Goal: Task Accomplishment & Management: Complete application form

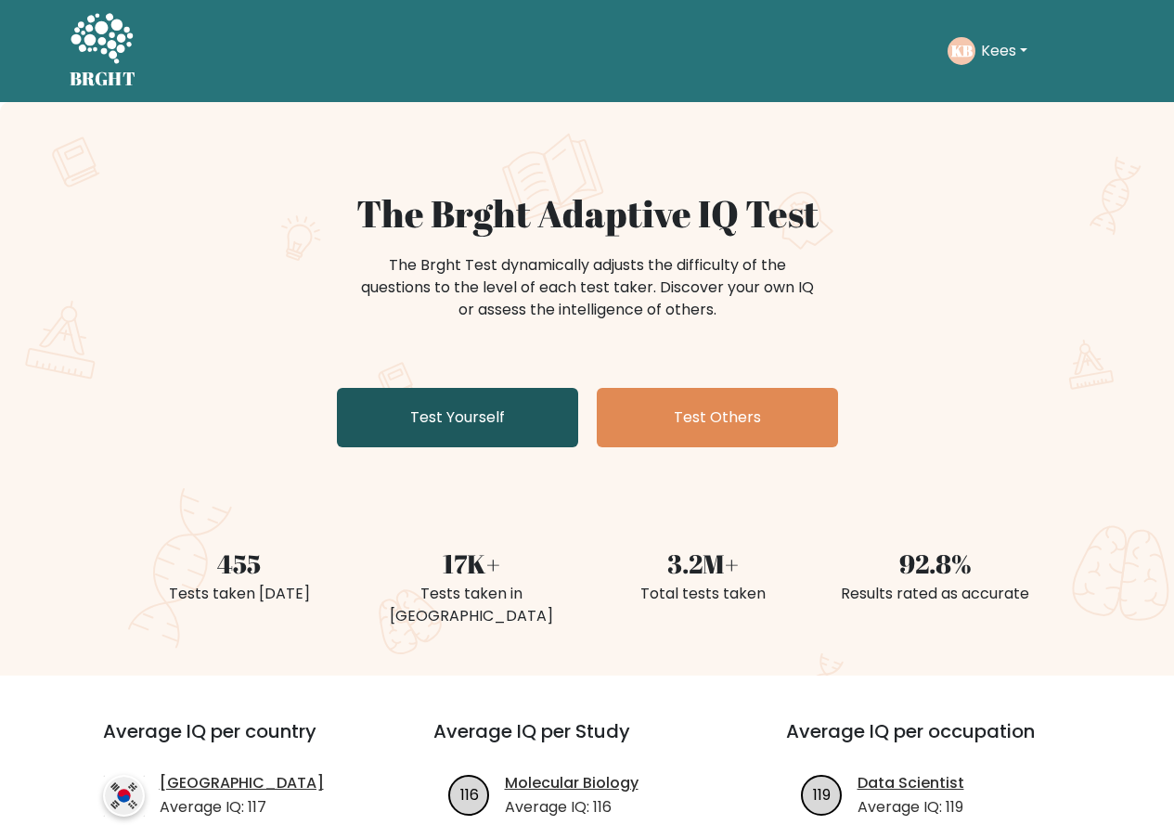
click at [435, 418] on link "Test Yourself" at bounding box center [457, 417] width 241 height 59
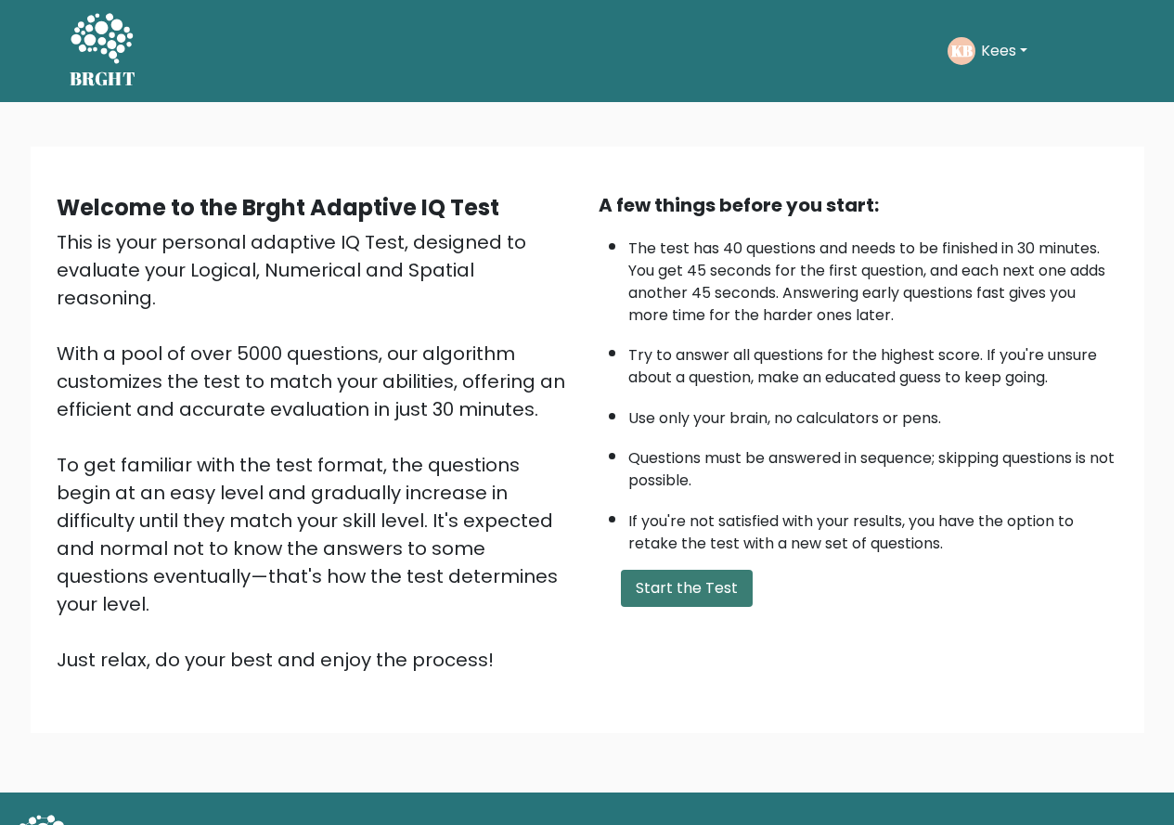
click at [656, 592] on button "Start the Test" at bounding box center [687, 588] width 132 height 37
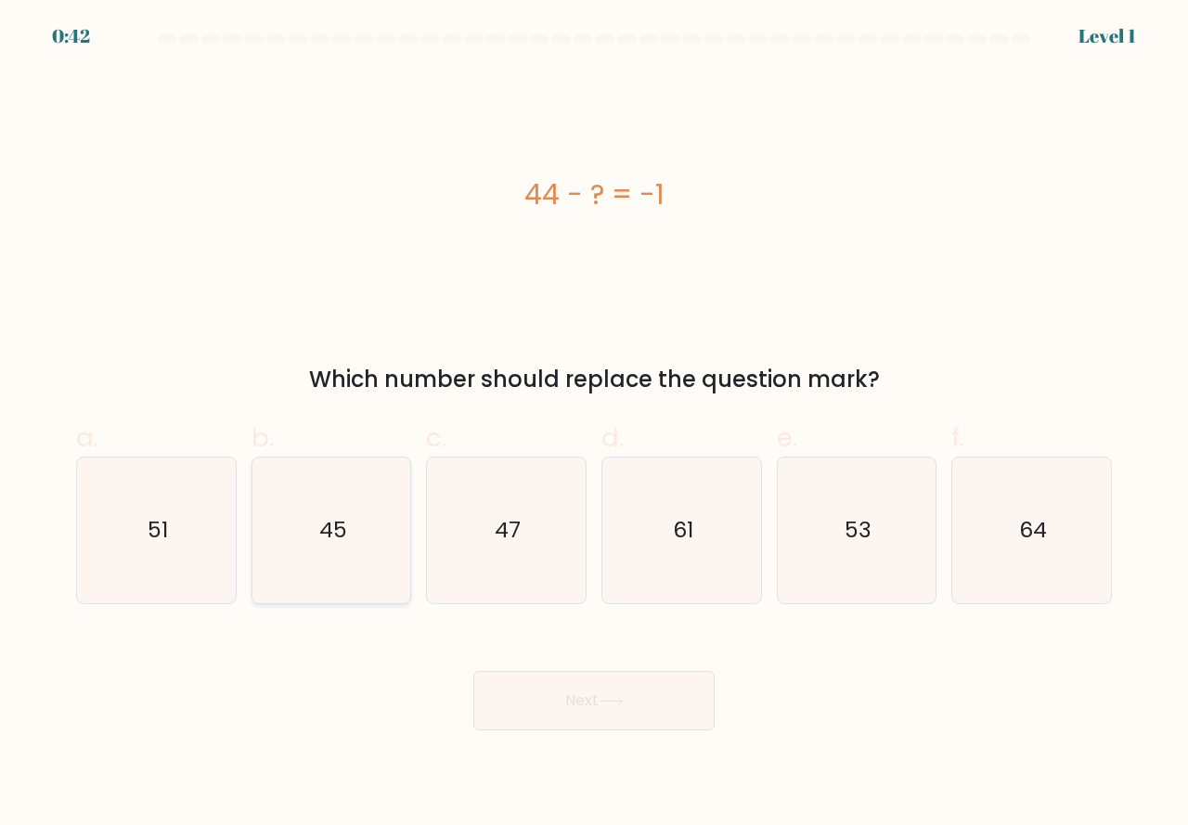
drag, startPoint x: 349, startPoint y: 587, endPoint x: 364, endPoint y: 588, distance: 15.0
click at [364, 588] on icon "45" at bounding box center [332, 531] width 146 height 146
click at [594, 425] on input "b. 45" at bounding box center [594, 419] width 1 height 12
radio input "true"
click at [549, 694] on button "Next" at bounding box center [593, 700] width 241 height 59
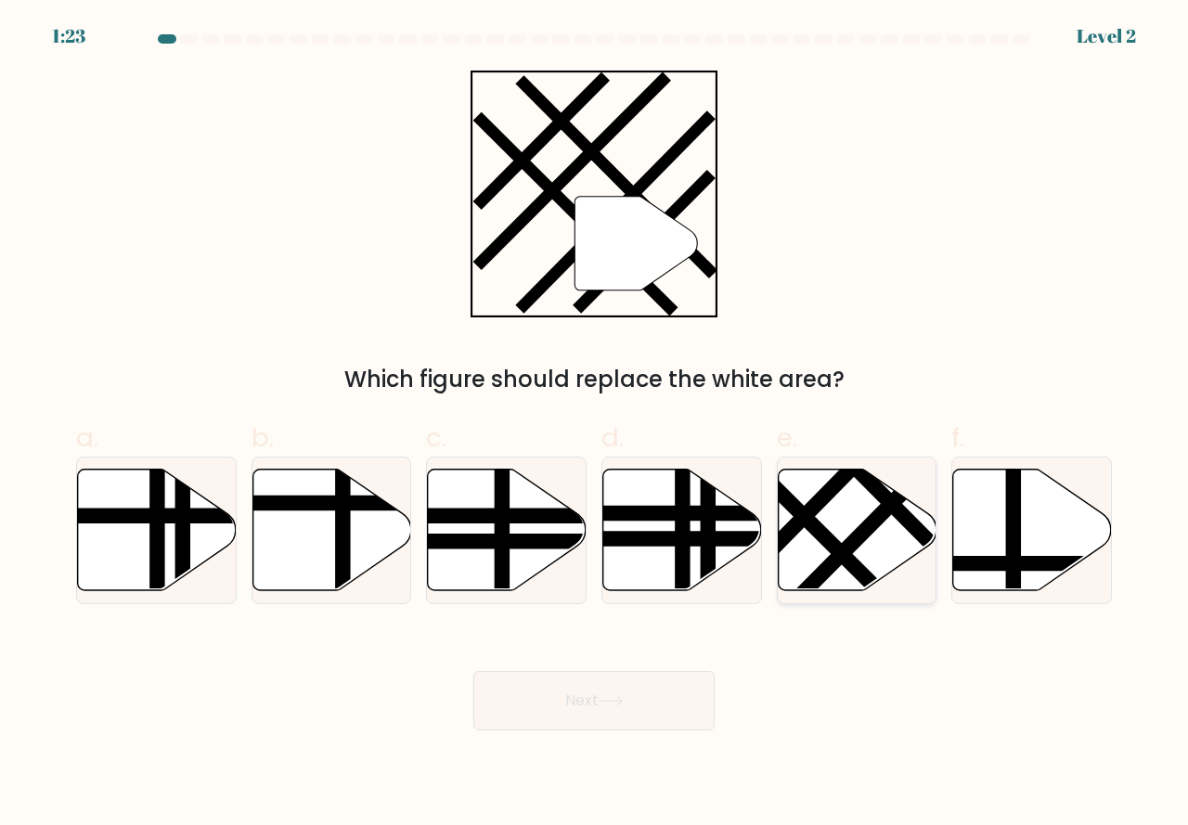
click at [831, 574] on line at bounding box center [868, 527] width 174 height 175
click at [595, 425] on input "e." at bounding box center [594, 419] width 1 height 12
radio input "true"
click at [647, 703] on button "Next" at bounding box center [593, 700] width 241 height 59
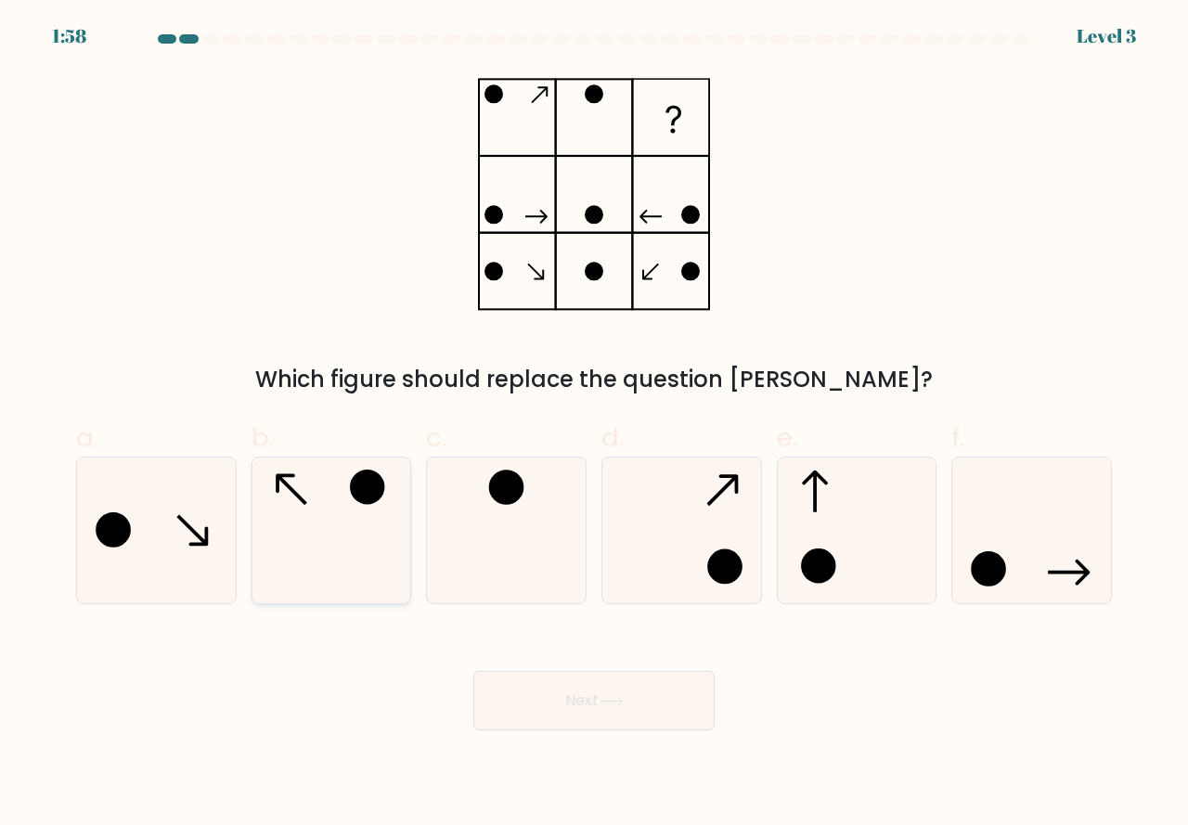
click at [331, 561] on icon at bounding box center [332, 531] width 146 height 146
click at [594, 425] on input "b." at bounding box center [594, 419] width 1 height 12
radio input "true"
click at [574, 715] on button "Next" at bounding box center [593, 700] width 241 height 59
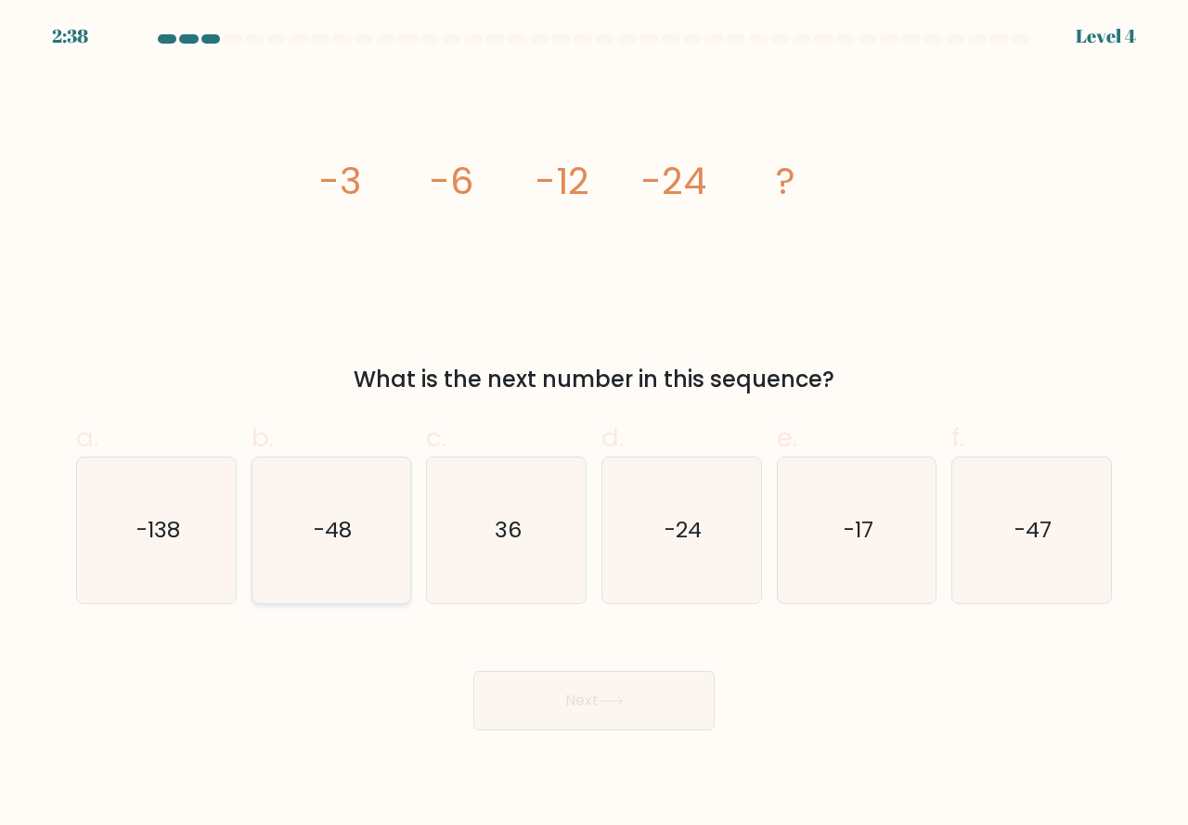
drag, startPoint x: 329, startPoint y: 542, endPoint x: 455, endPoint y: 623, distance: 149.1
click at [330, 544] on text "-48" at bounding box center [333, 529] width 38 height 31
click at [594, 425] on input "b. -48" at bounding box center [594, 419] width 1 height 12
radio input "true"
click at [541, 699] on button "Next" at bounding box center [593, 700] width 241 height 59
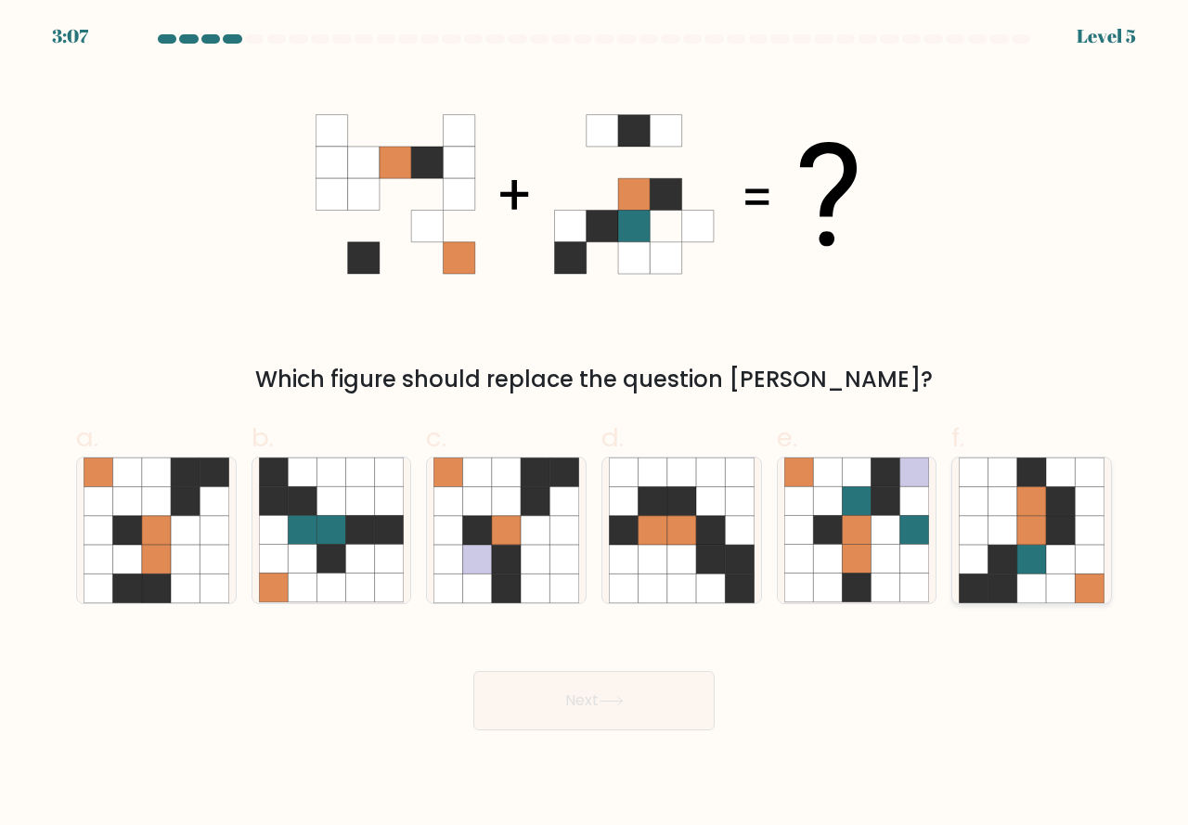
click at [979, 579] on icon at bounding box center [974, 588] width 29 height 29
click at [595, 425] on input "f." at bounding box center [594, 419] width 1 height 12
radio input "true"
click at [575, 707] on button "Next" at bounding box center [593, 700] width 241 height 59
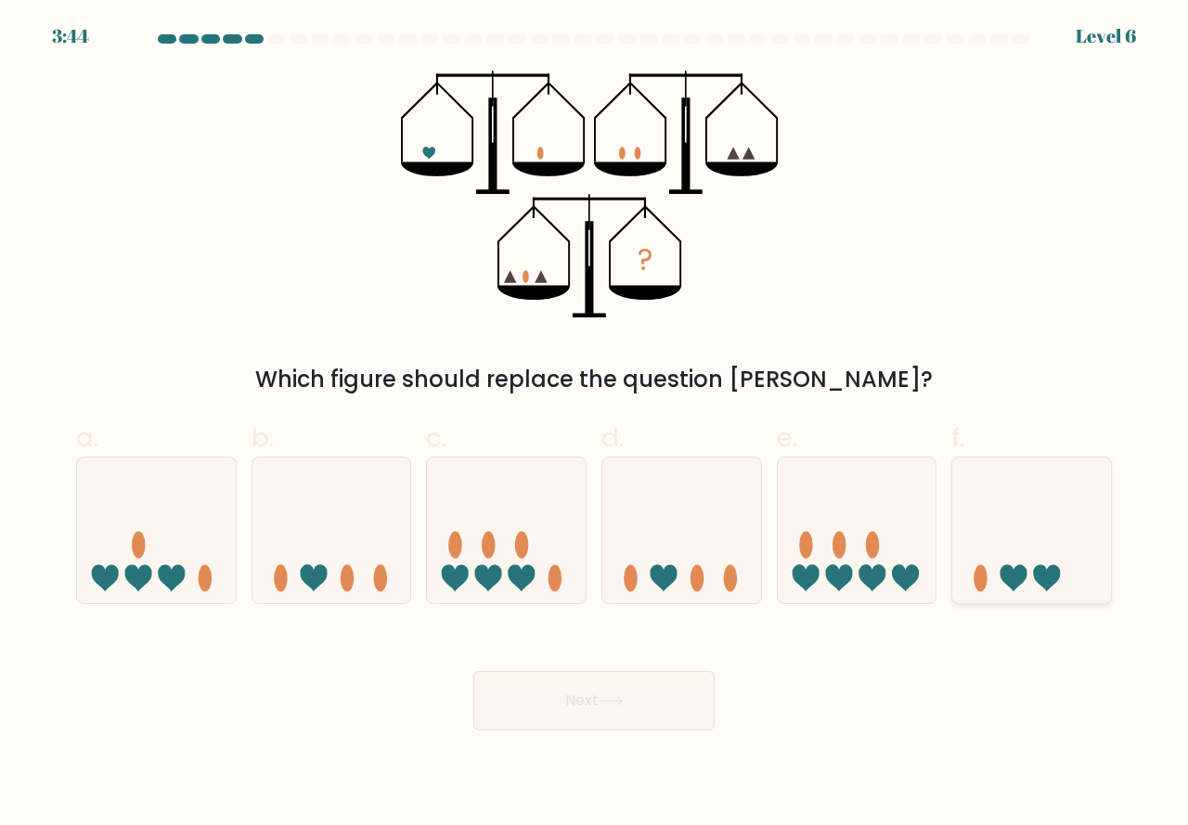
click at [1014, 570] on icon at bounding box center [1013, 577] width 27 height 27
click at [595, 425] on input "f." at bounding box center [594, 419] width 1 height 12
radio input "true"
click at [619, 708] on button "Next" at bounding box center [593, 700] width 241 height 59
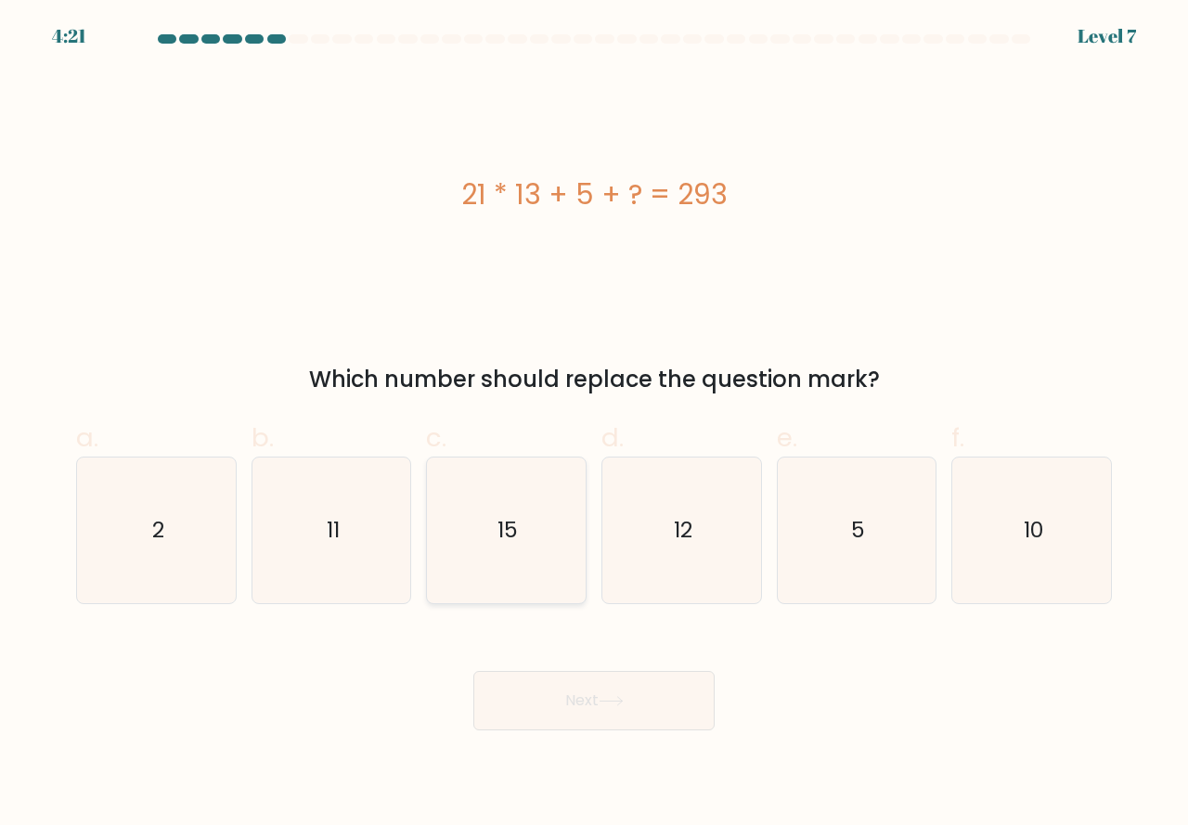
click at [496, 582] on icon "15" at bounding box center [506, 531] width 146 height 146
click at [594, 425] on input "c. 15" at bounding box center [594, 419] width 1 height 12
radio input "true"
click at [561, 684] on button "Next" at bounding box center [593, 700] width 241 height 59
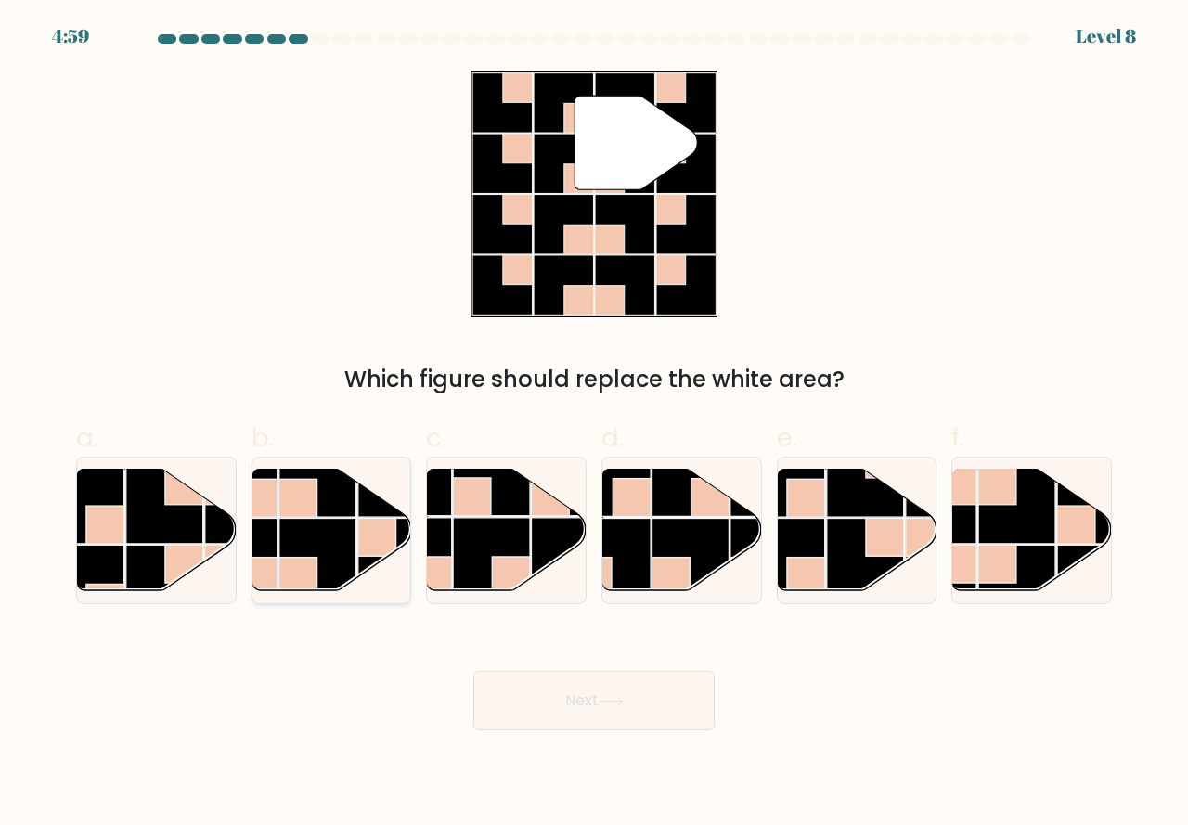
drag, startPoint x: 303, startPoint y: 571, endPoint x: 454, endPoint y: 668, distance: 180.0
click at [303, 571] on rect at bounding box center [298, 577] width 38 height 38
click at [594, 425] on input "b." at bounding box center [594, 419] width 1 height 12
radio input "true"
click at [521, 680] on button "Next" at bounding box center [593, 700] width 241 height 59
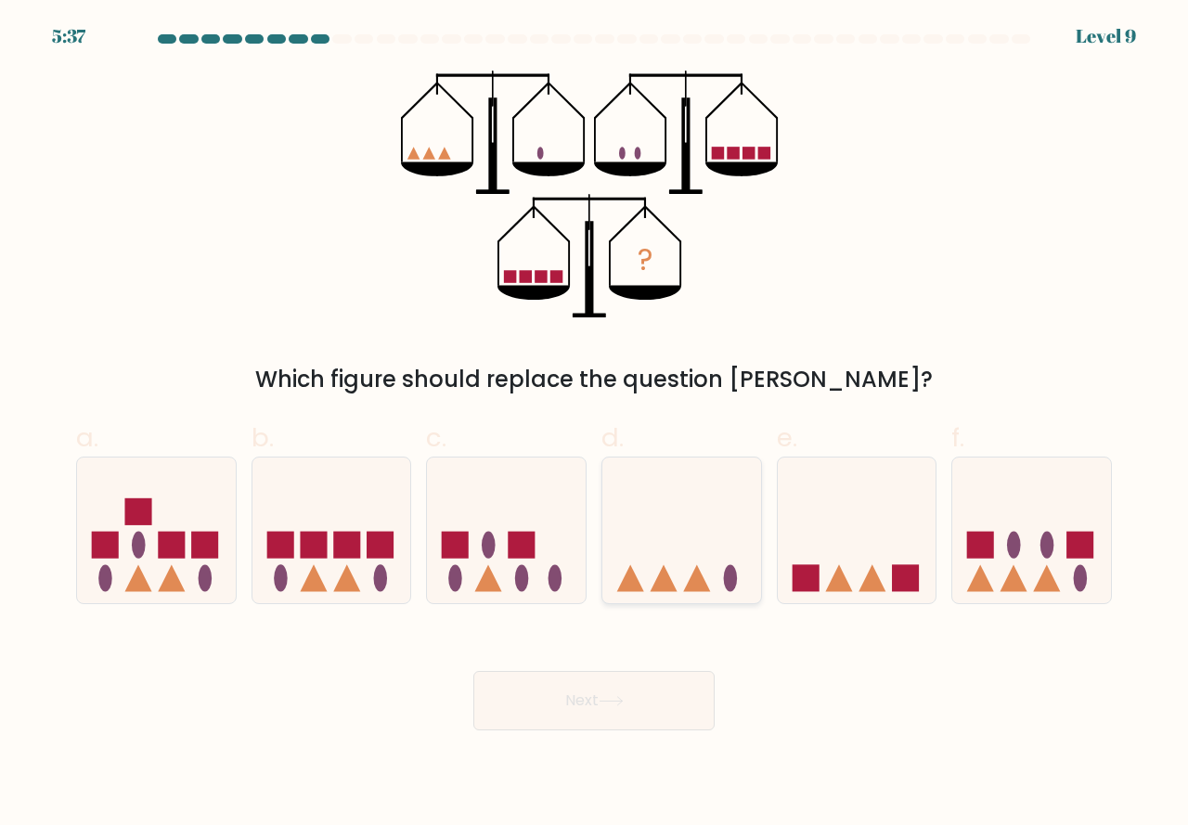
click at [630, 582] on icon at bounding box center [630, 577] width 27 height 27
click at [595, 425] on input "d." at bounding box center [594, 419] width 1 height 12
radio input "true"
click at [593, 694] on button "Next" at bounding box center [593, 700] width 241 height 59
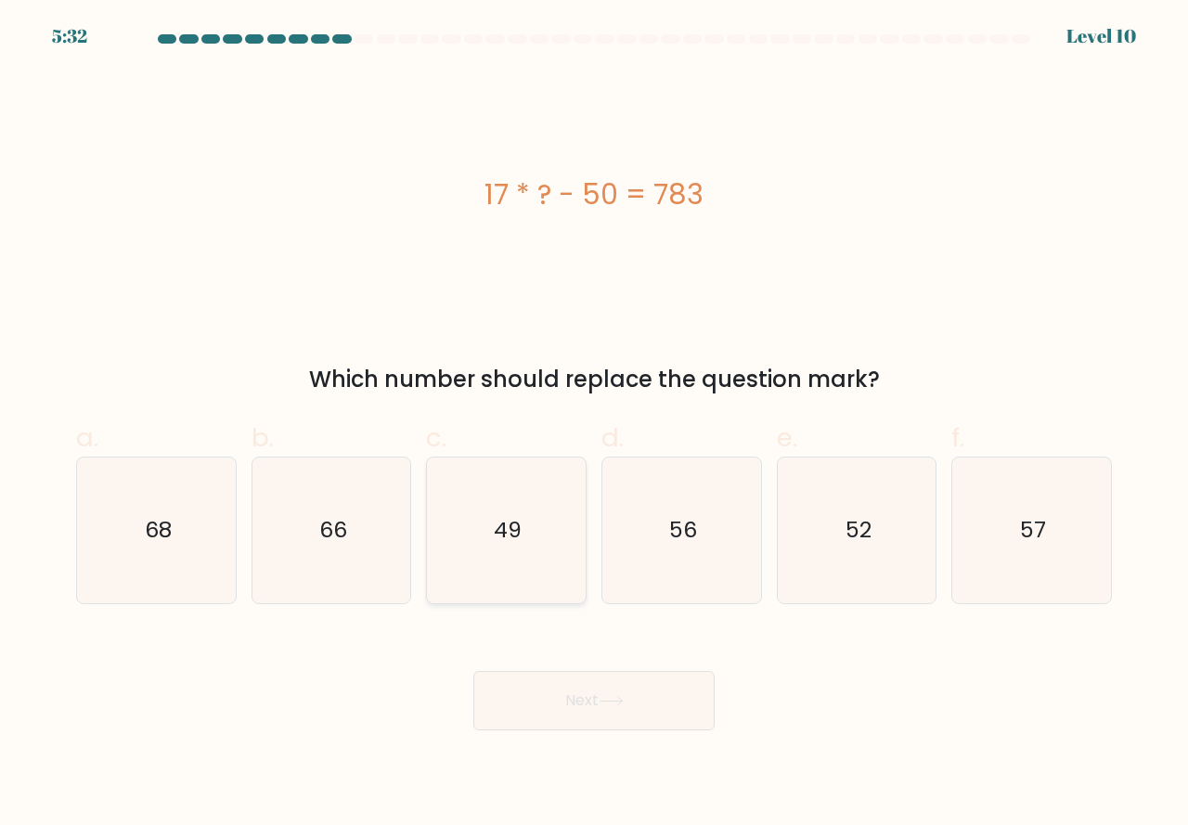
click at [528, 582] on icon "49" at bounding box center [506, 531] width 146 height 146
click at [594, 425] on input "c. 49" at bounding box center [594, 419] width 1 height 12
radio input "true"
click at [569, 706] on button "Next" at bounding box center [593, 700] width 241 height 59
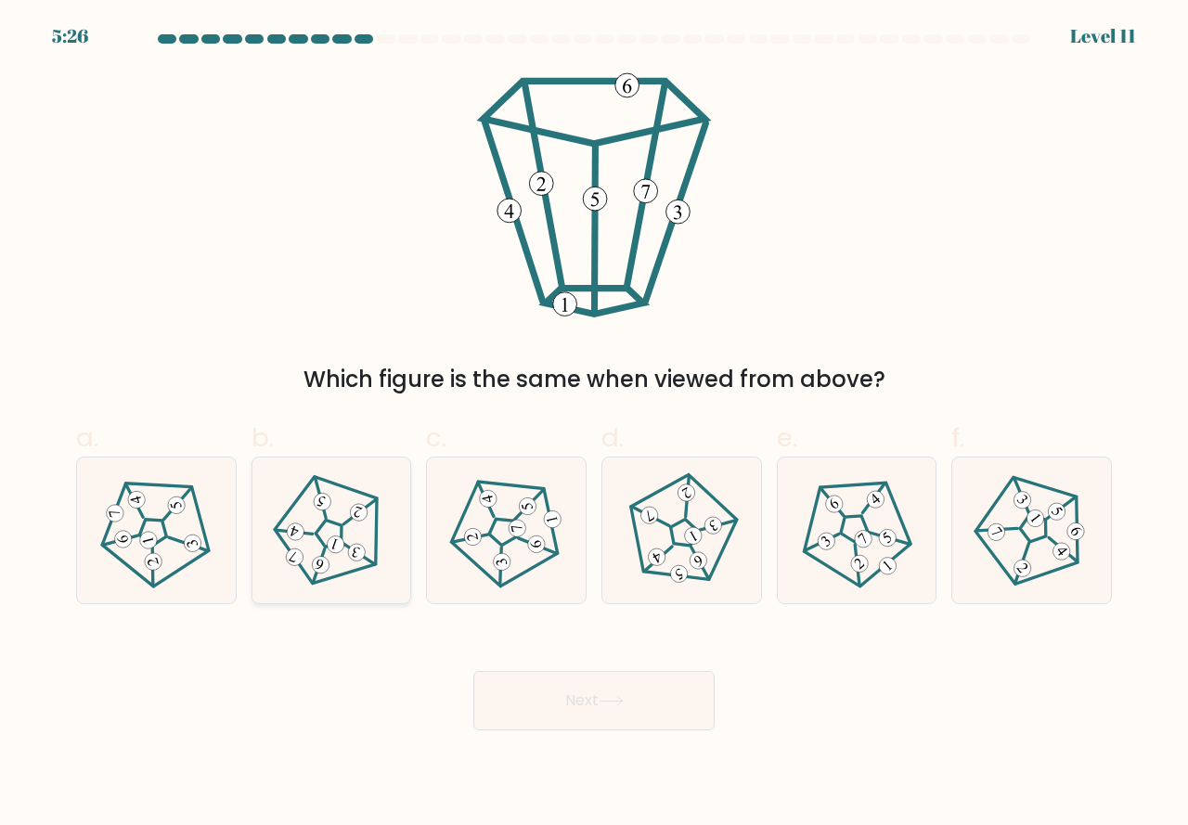
click at [325, 557] on icon at bounding box center [331, 530] width 116 height 116
click at [594, 425] on input "b." at bounding box center [594, 419] width 1 height 12
radio input "true"
click at [547, 688] on button "Next" at bounding box center [593, 700] width 241 height 59
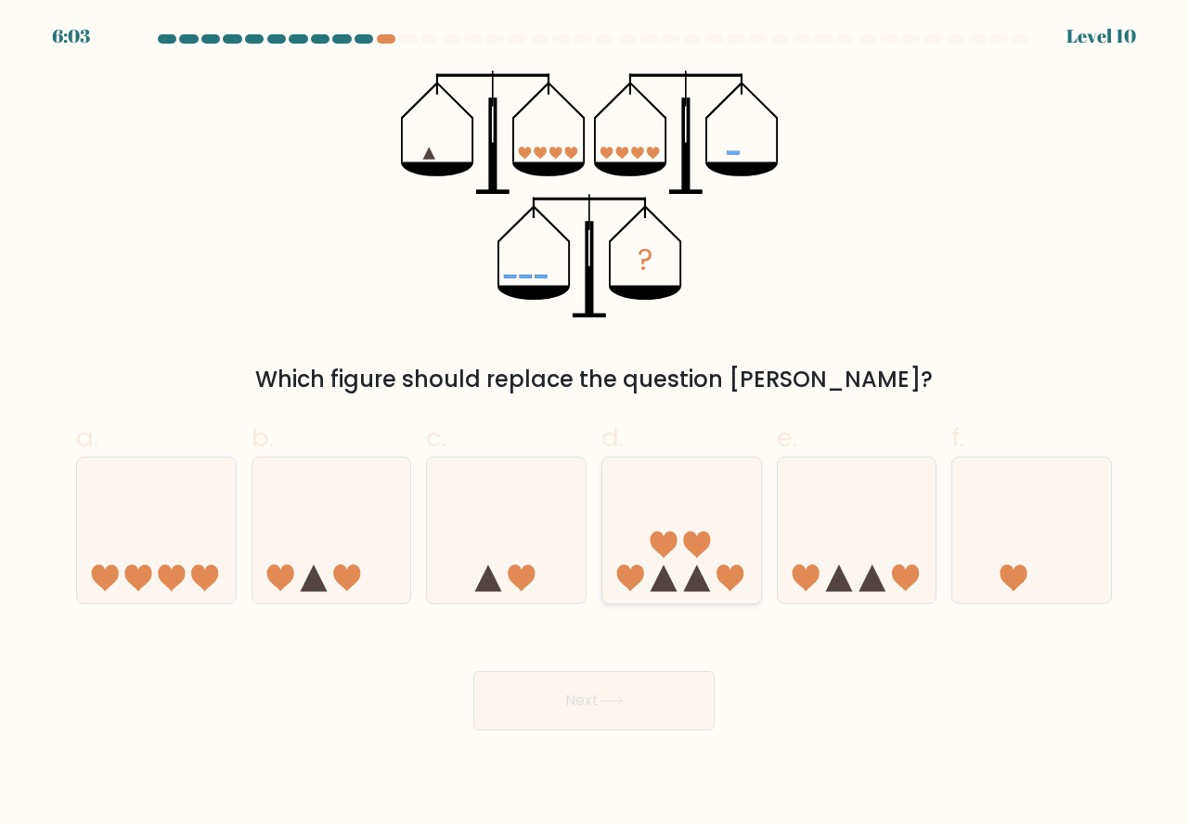
click at [676, 585] on icon at bounding box center [681, 530] width 159 height 131
click at [595, 425] on input "d." at bounding box center [594, 419] width 1 height 12
radio input "true"
click at [631, 689] on button "Next" at bounding box center [593, 700] width 241 height 59
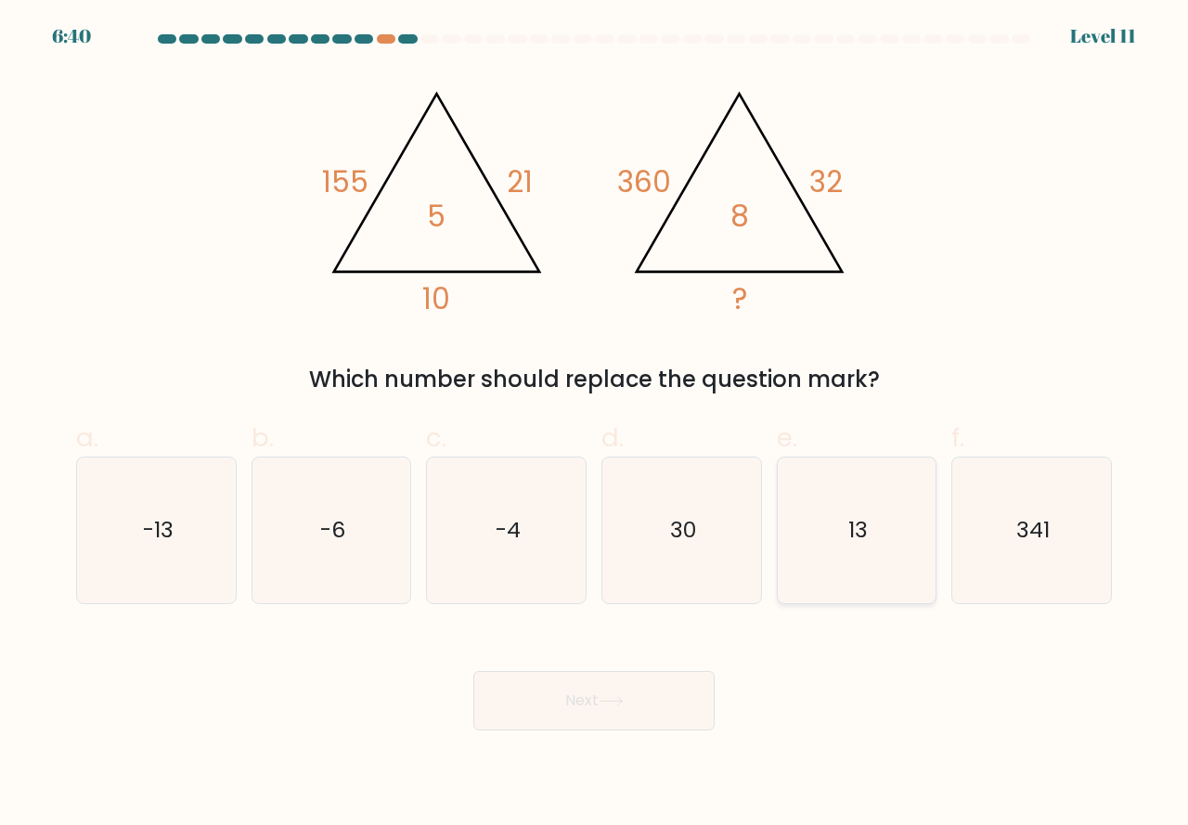
click at [841, 553] on icon "13" at bounding box center [857, 531] width 146 height 146
click at [595, 425] on input "e. 13" at bounding box center [594, 419] width 1 height 12
radio input "true"
click at [652, 688] on button "Next" at bounding box center [593, 700] width 241 height 59
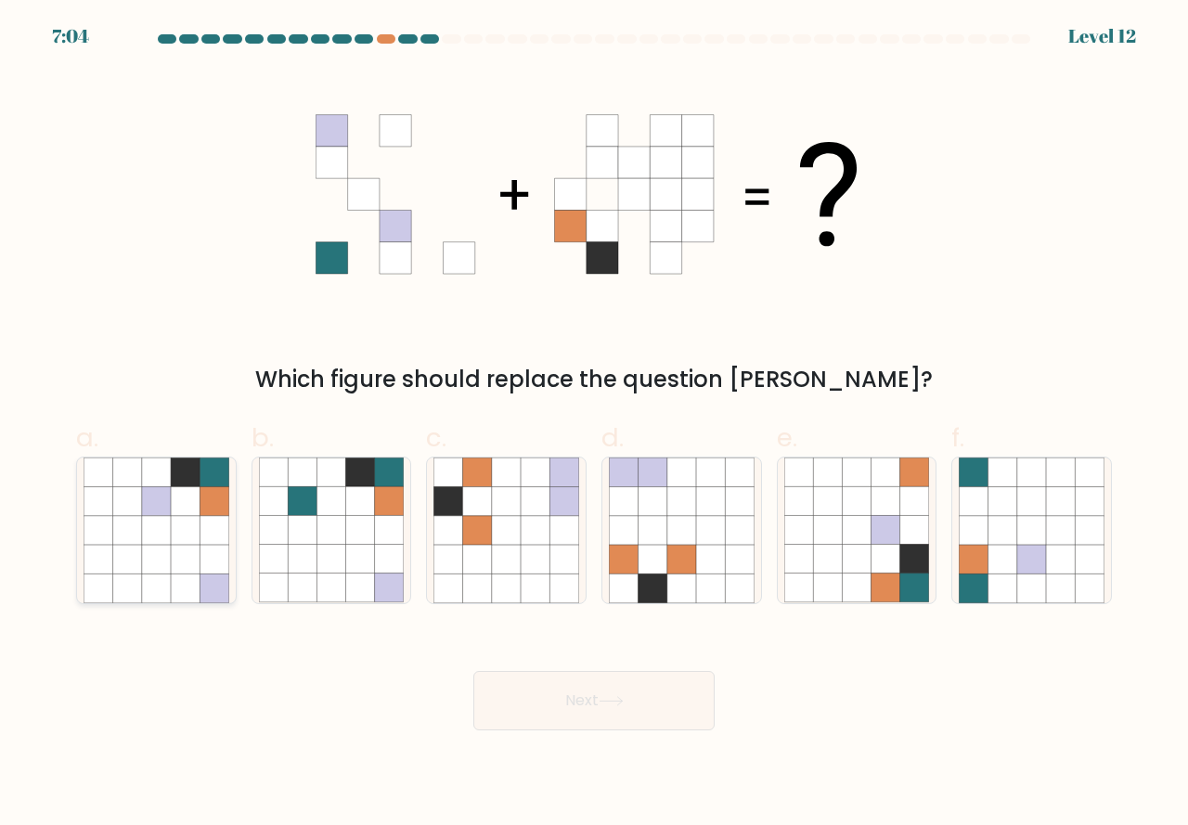
click at [182, 534] on icon at bounding box center [185, 530] width 29 height 29
click at [594, 425] on input "a." at bounding box center [594, 419] width 1 height 12
radio input "true"
click at [533, 697] on button "Next" at bounding box center [593, 700] width 241 height 59
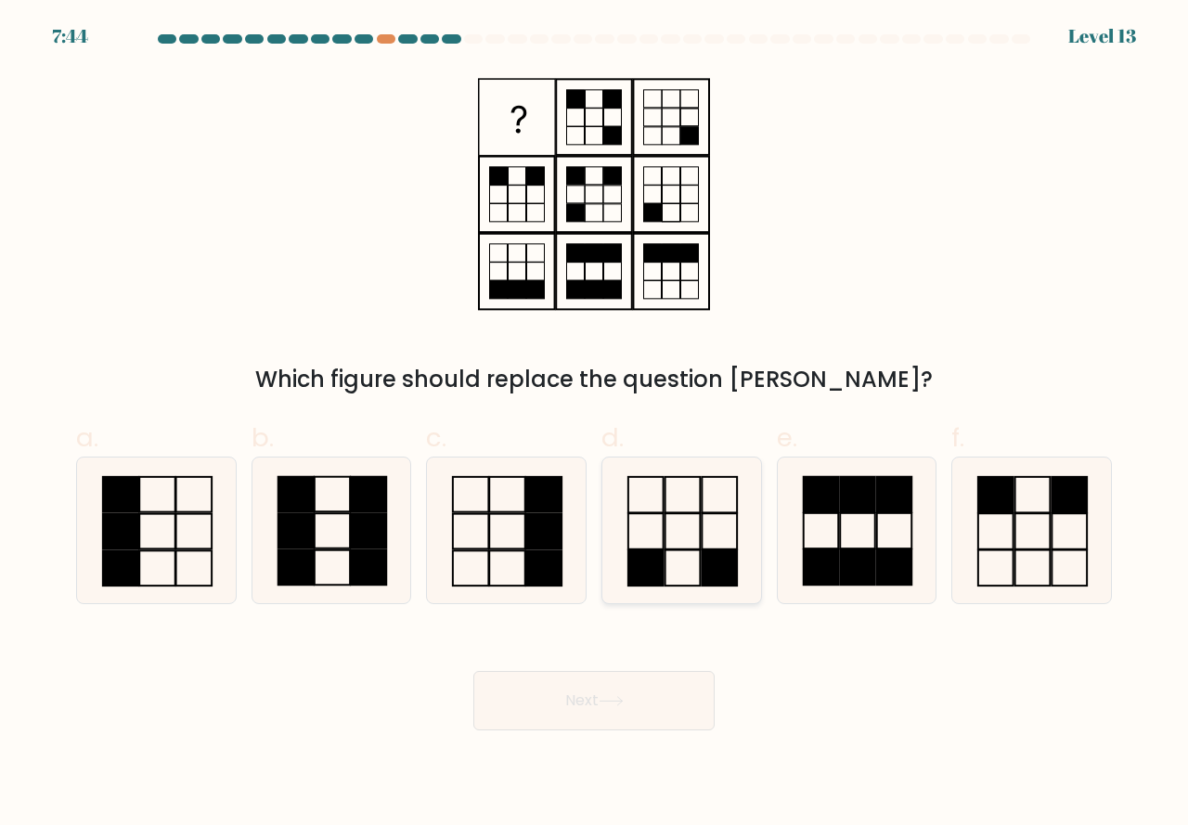
click at [669, 577] on icon at bounding box center [682, 531] width 146 height 146
click at [595, 425] on input "d." at bounding box center [594, 419] width 1 height 12
radio input "true"
click at [609, 703] on icon at bounding box center [611, 701] width 25 height 10
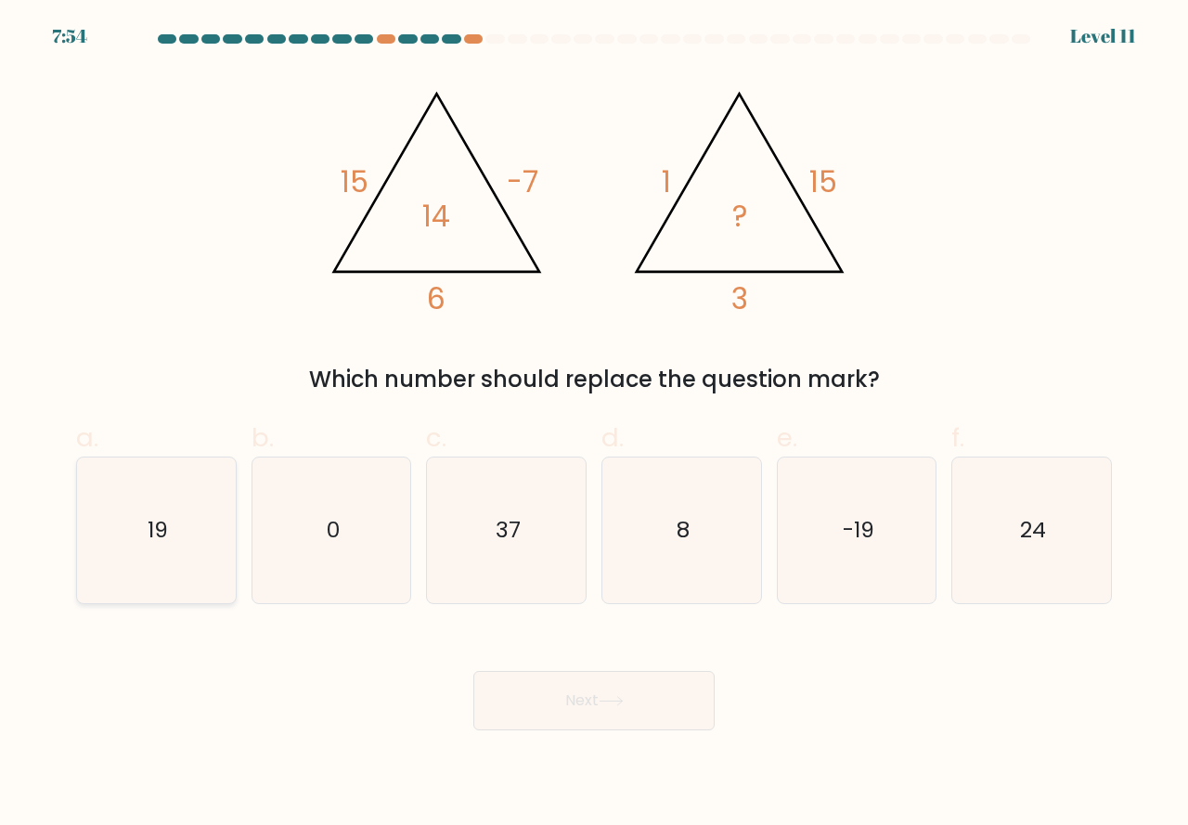
click at [161, 576] on icon "19" at bounding box center [157, 531] width 146 height 146
click at [594, 425] on input "a. 19" at bounding box center [594, 419] width 1 height 12
radio input "true"
click at [535, 700] on button "Next" at bounding box center [593, 700] width 241 height 59
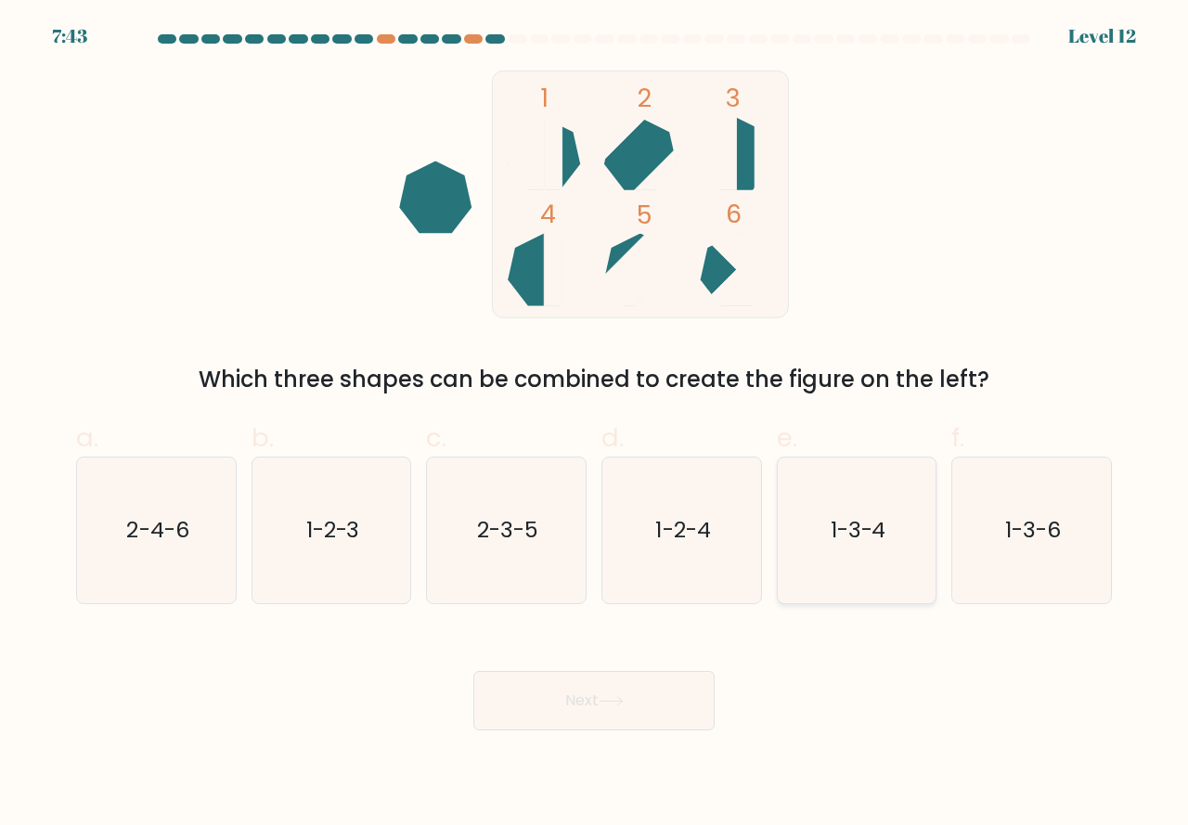
drag, startPoint x: 864, startPoint y: 572, endPoint x: 836, endPoint y: 590, distance: 33.5
click at [861, 571] on icon "1-3-4" at bounding box center [857, 531] width 146 height 146
click at [595, 425] on input "e. 1-3-4" at bounding box center [594, 419] width 1 height 12
radio input "true"
click at [640, 703] on button "Next" at bounding box center [593, 700] width 241 height 59
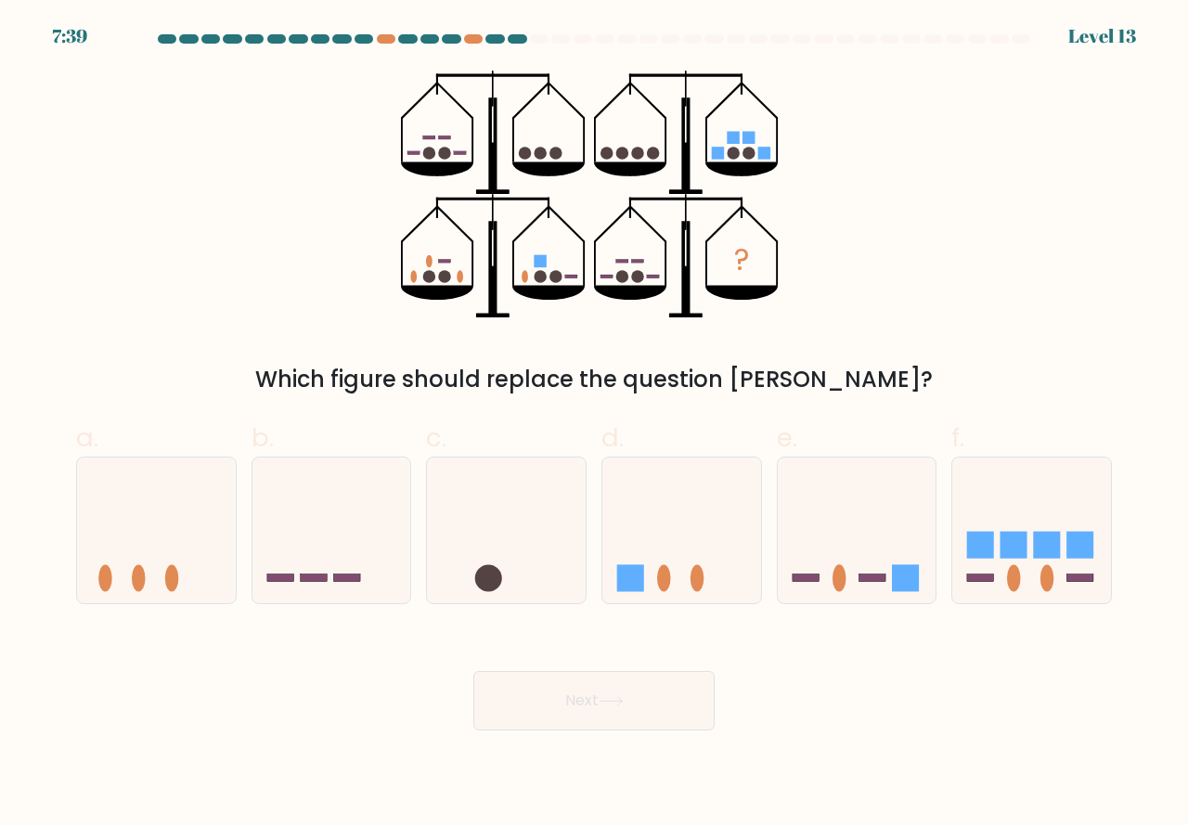
drag, startPoint x: 1004, startPoint y: 566, endPoint x: 840, endPoint y: 618, distance: 172.3
click at [1000, 575] on icon at bounding box center [1031, 530] width 159 height 131
click at [595, 425] on input "f." at bounding box center [594, 419] width 1 height 12
radio input "true"
click at [619, 688] on button "Next" at bounding box center [593, 700] width 241 height 59
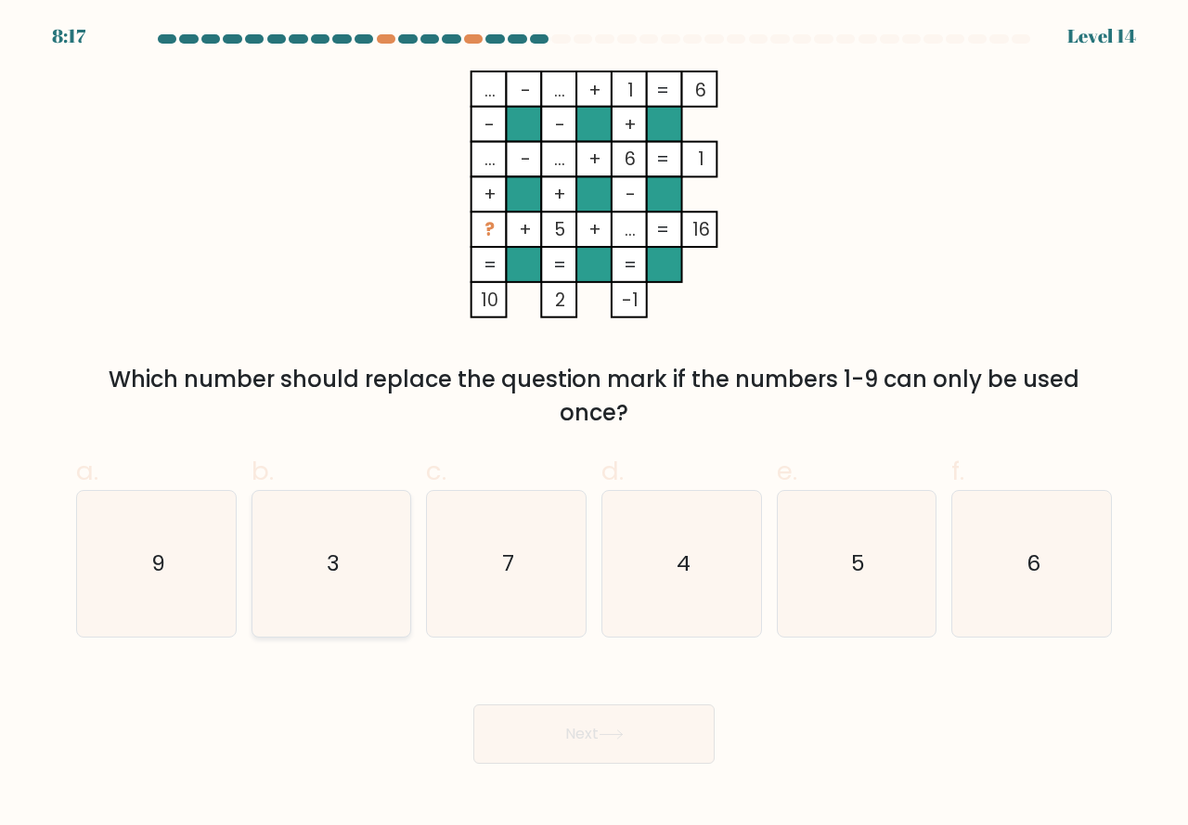
click at [364, 604] on icon "3" at bounding box center [332, 564] width 146 height 146
click at [594, 425] on input "b. 3" at bounding box center [594, 419] width 1 height 12
radio input "true"
click at [518, 733] on button "Next" at bounding box center [593, 733] width 241 height 59
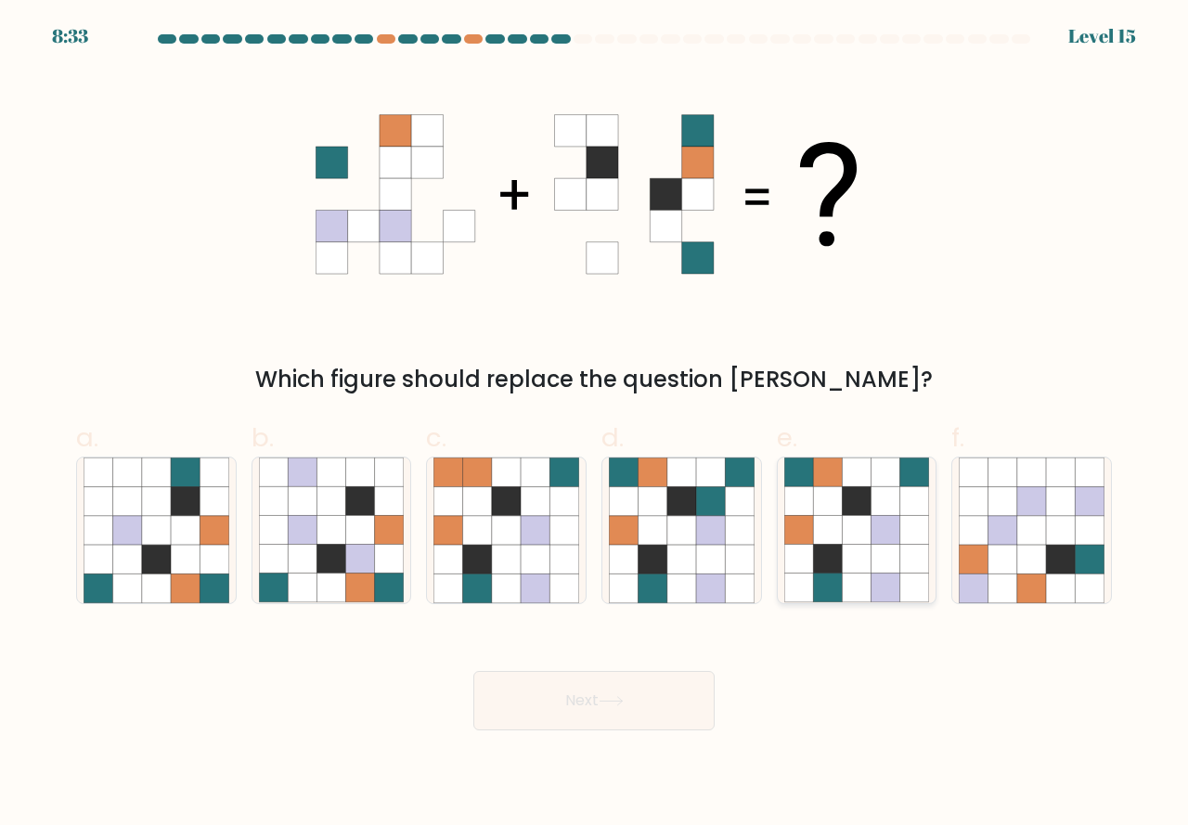
click at [869, 562] on icon at bounding box center [856, 559] width 29 height 29
click at [595, 425] on input "e." at bounding box center [594, 419] width 1 height 12
radio input "true"
click at [615, 708] on button "Next" at bounding box center [593, 700] width 241 height 59
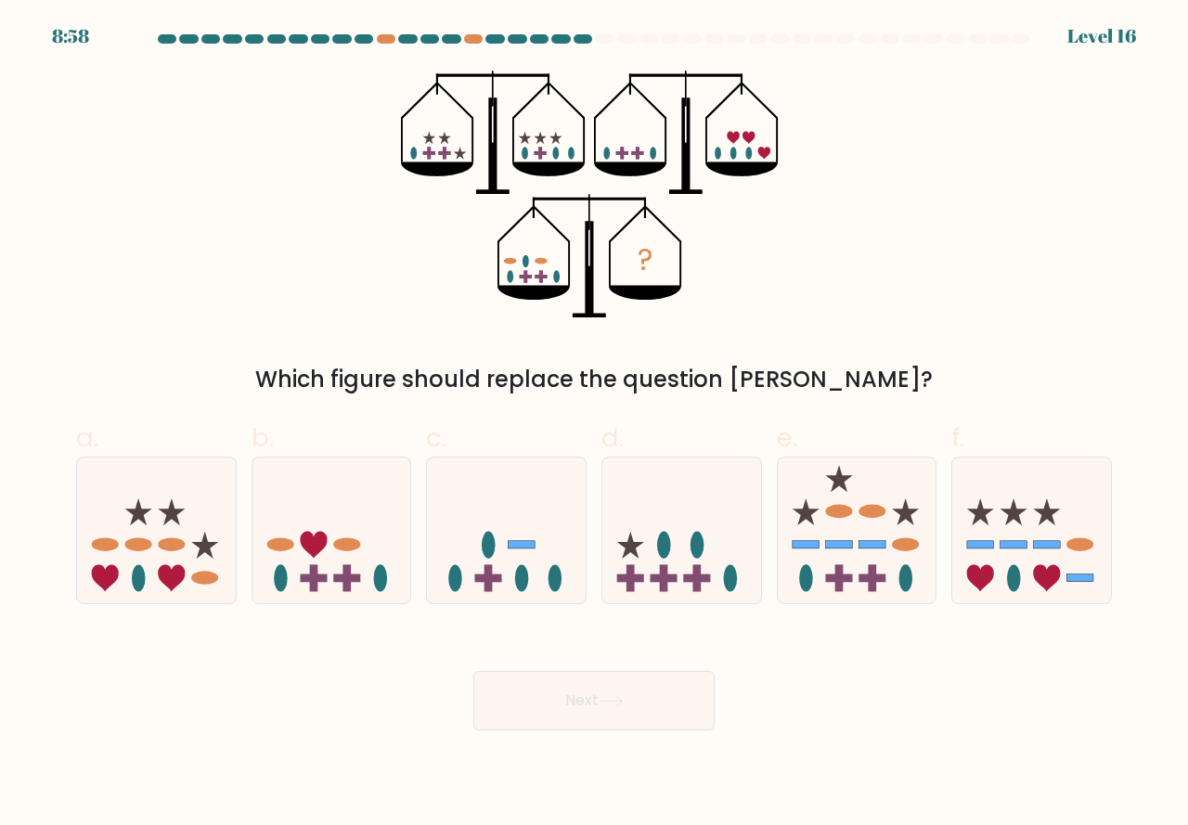
drag, startPoint x: 501, startPoint y: 563, endPoint x: 532, endPoint y: 666, distance: 107.5
click at [501, 568] on icon at bounding box center [506, 530] width 159 height 131
click at [594, 425] on input "c." at bounding box center [594, 419] width 1 height 12
radio input "true"
click at [554, 703] on button "Next" at bounding box center [593, 700] width 241 height 59
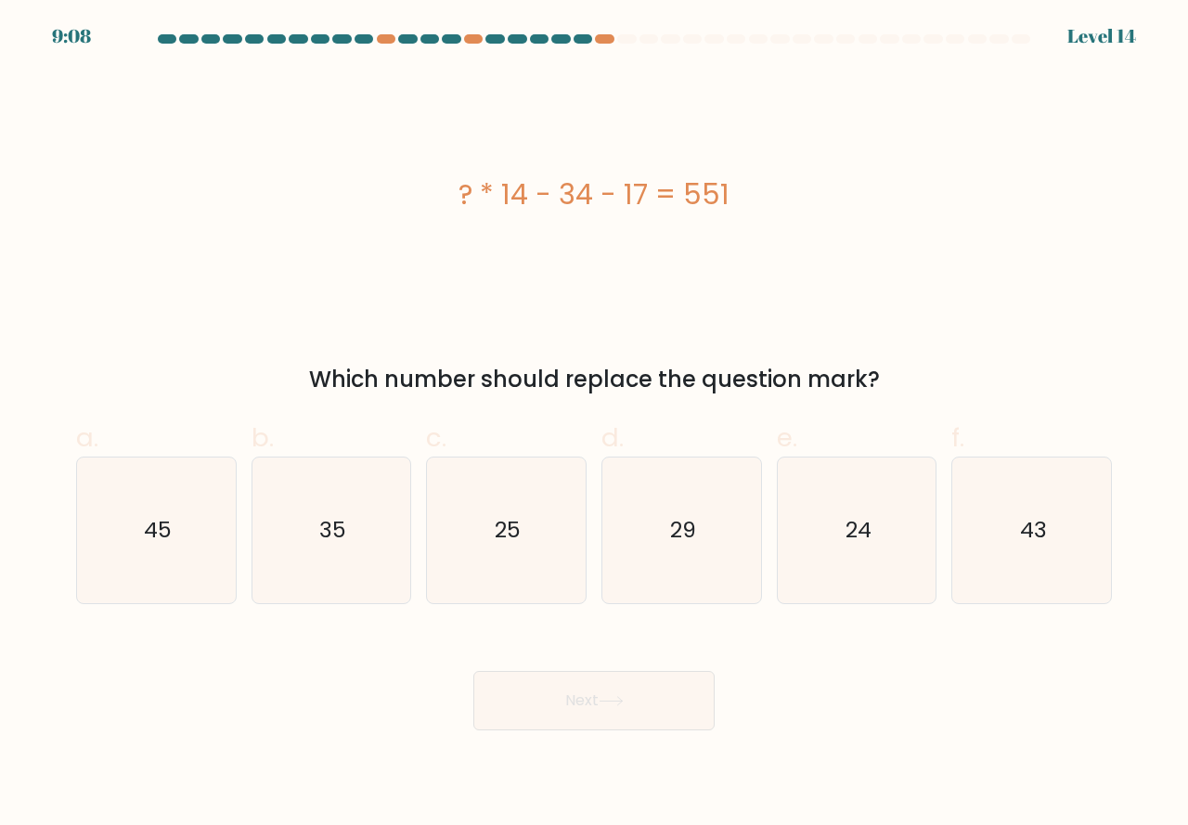
drag, startPoint x: 1029, startPoint y: 581, endPoint x: 844, endPoint y: 660, distance: 201.7
click at [1017, 600] on icon "43" at bounding box center [1032, 531] width 146 height 146
drag, startPoint x: 978, startPoint y: 576, endPoint x: 864, endPoint y: 649, distance: 135.2
click at [976, 579] on icon "43" at bounding box center [1032, 531] width 146 height 146
click at [595, 425] on input "f. 43" at bounding box center [594, 419] width 1 height 12
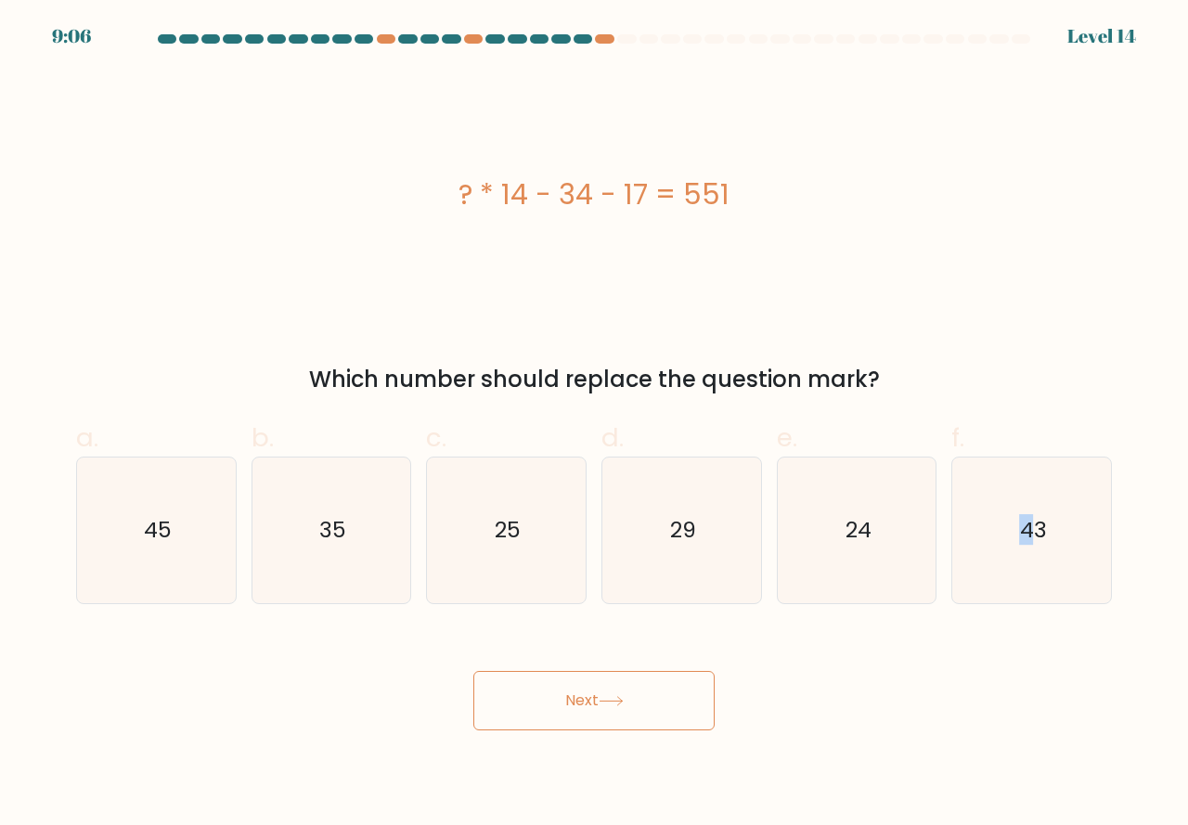
radio input "true"
click at [555, 705] on button "Next" at bounding box center [593, 700] width 241 height 59
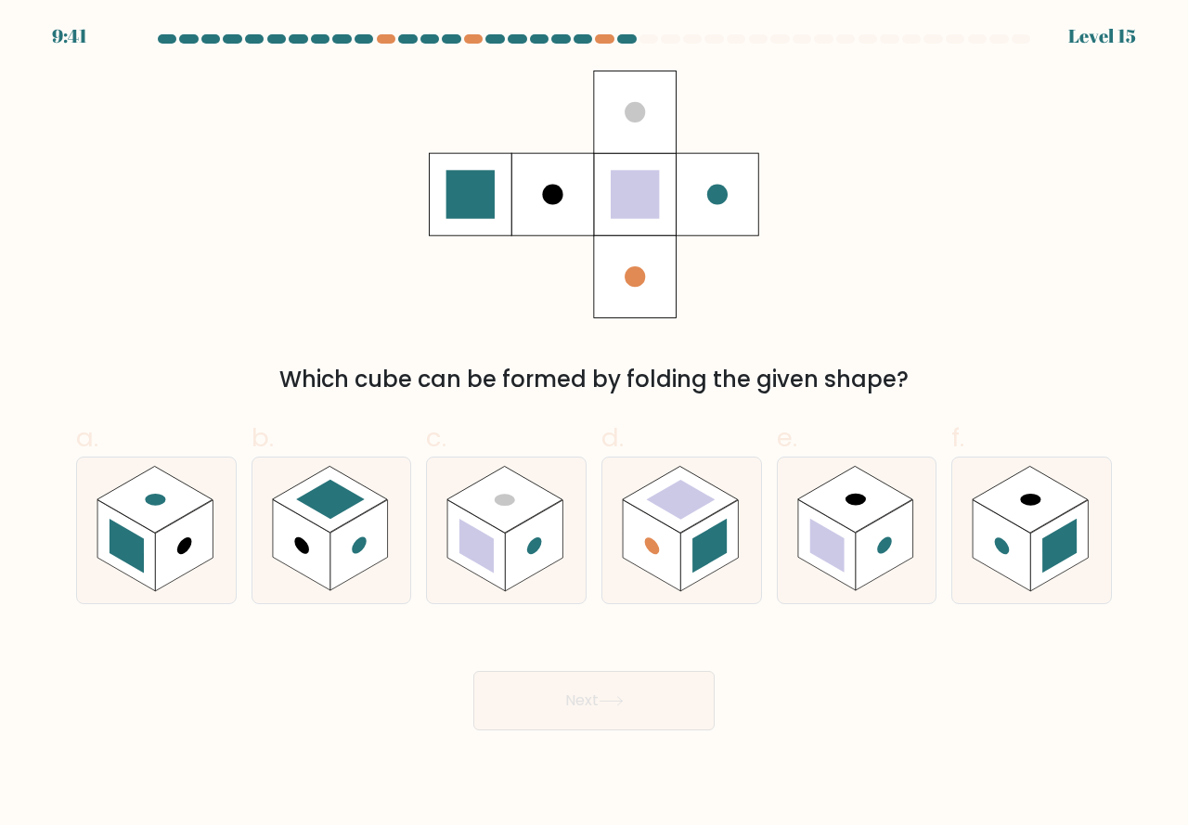
drag, startPoint x: 493, startPoint y: 569, endPoint x: 494, endPoint y: 651, distance: 81.7
click at [493, 584] on g at bounding box center [476, 545] width 58 height 91
click at [594, 425] on input "c." at bounding box center [594, 419] width 1 height 12
radio input "true"
click at [513, 709] on button "Next" at bounding box center [593, 700] width 241 height 59
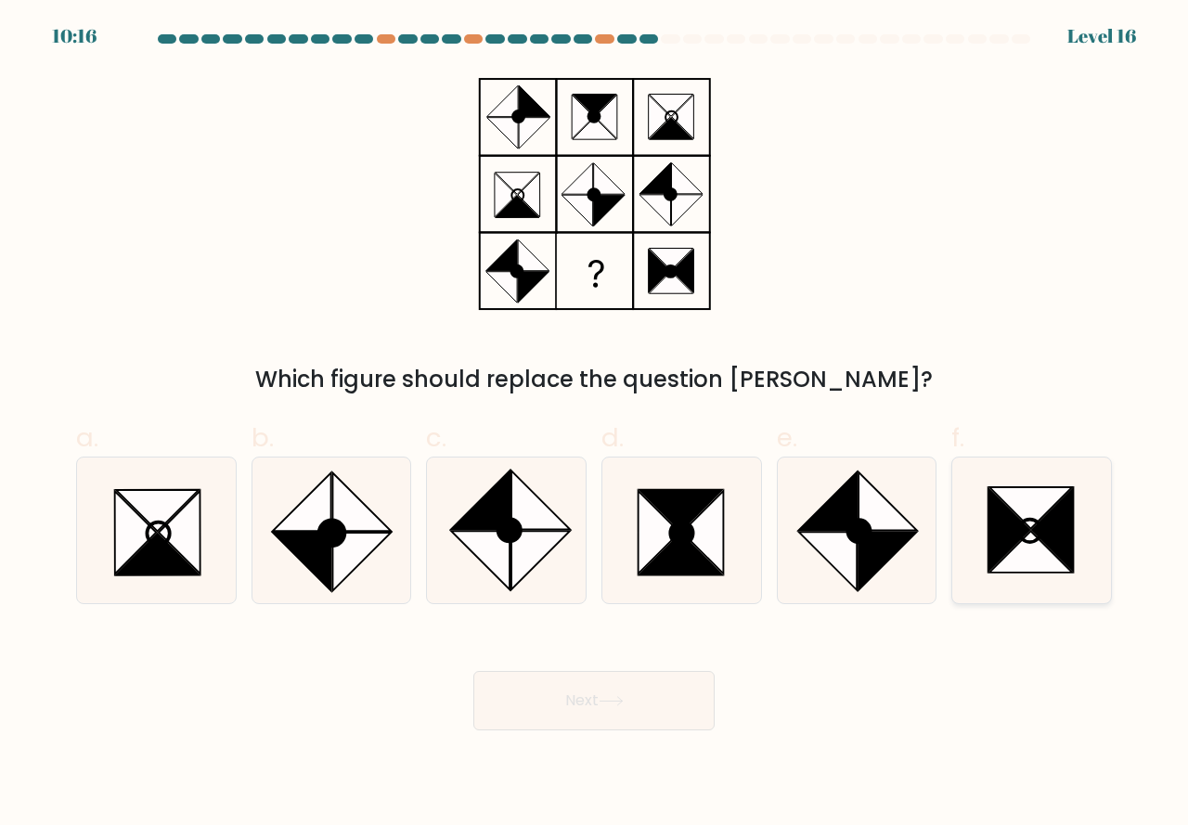
click at [1034, 563] on icon at bounding box center [1030, 551] width 83 height 41
click at [595, 425] on input "f." at bounding box center [594, 419] width 1 height 12
radio input "true"
click at [600, 691] on button "Next" at bounding box center [593, 700] width 241 height 59
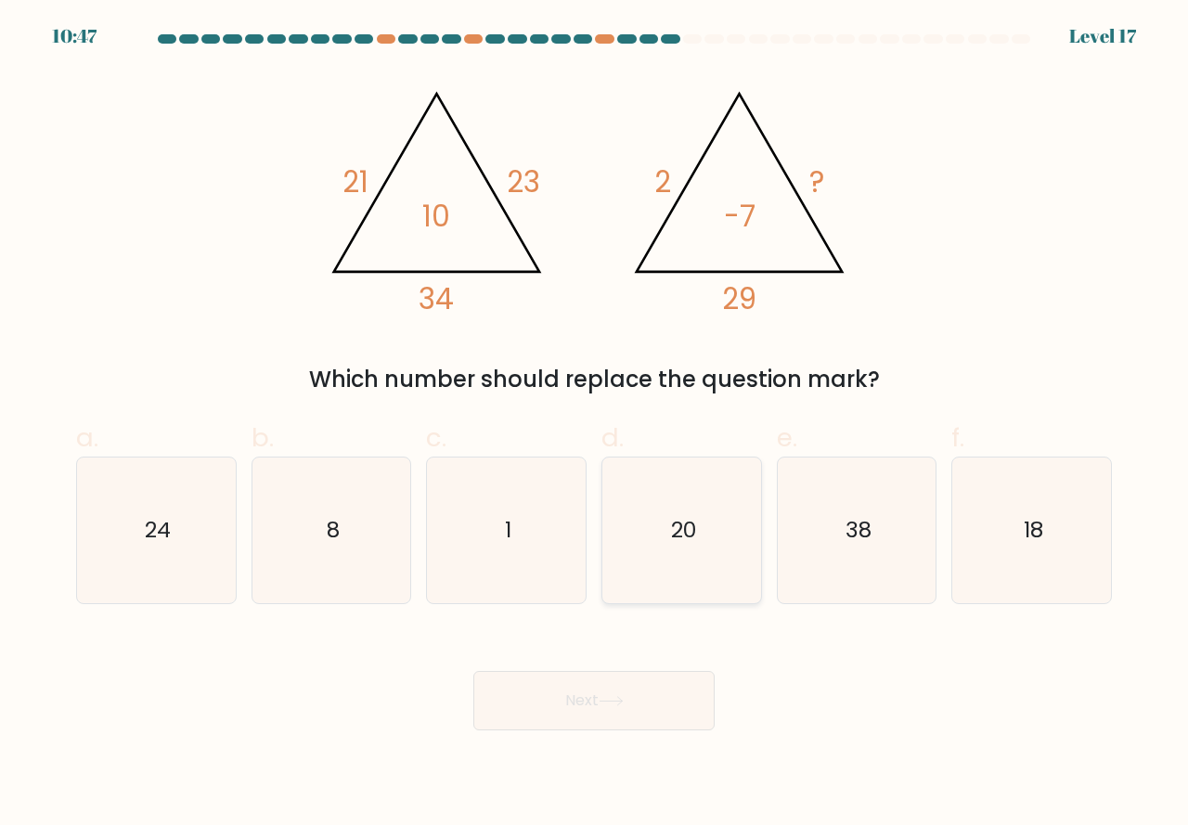
click at [694, 555] on icon "20" at bounding box center [682, 531] width 146 height 146
click at [595, 425] on input "d. 20" at bounding box center [594, 419] width 1 height 12
radio input "true"
click at [592, 690] on button "Next" at bounding box center [593, 700] width 241 height 59
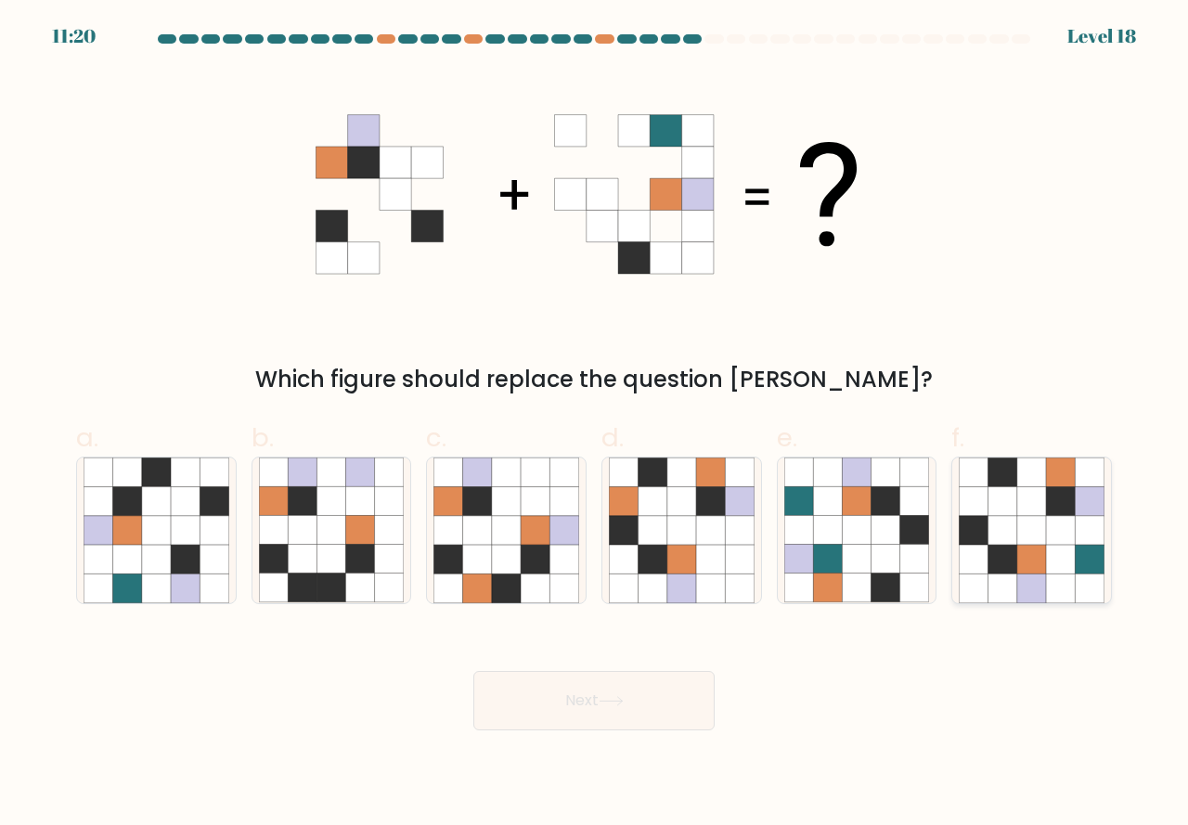
drag, startPoint x: 998, startPoint y: 566, endPoint x: 991, endPoint y: 589, distance: 24.1
click at [997, 572] on icon at bounding box center [1002, 559] width 29 height 29
click at [595, 425] on input "f." at bounding box center [594, 419] width 1 height 12
radio input "true"
click at [613, 712] on button "Next" at bounding box center [593, 700] width 241 height 59
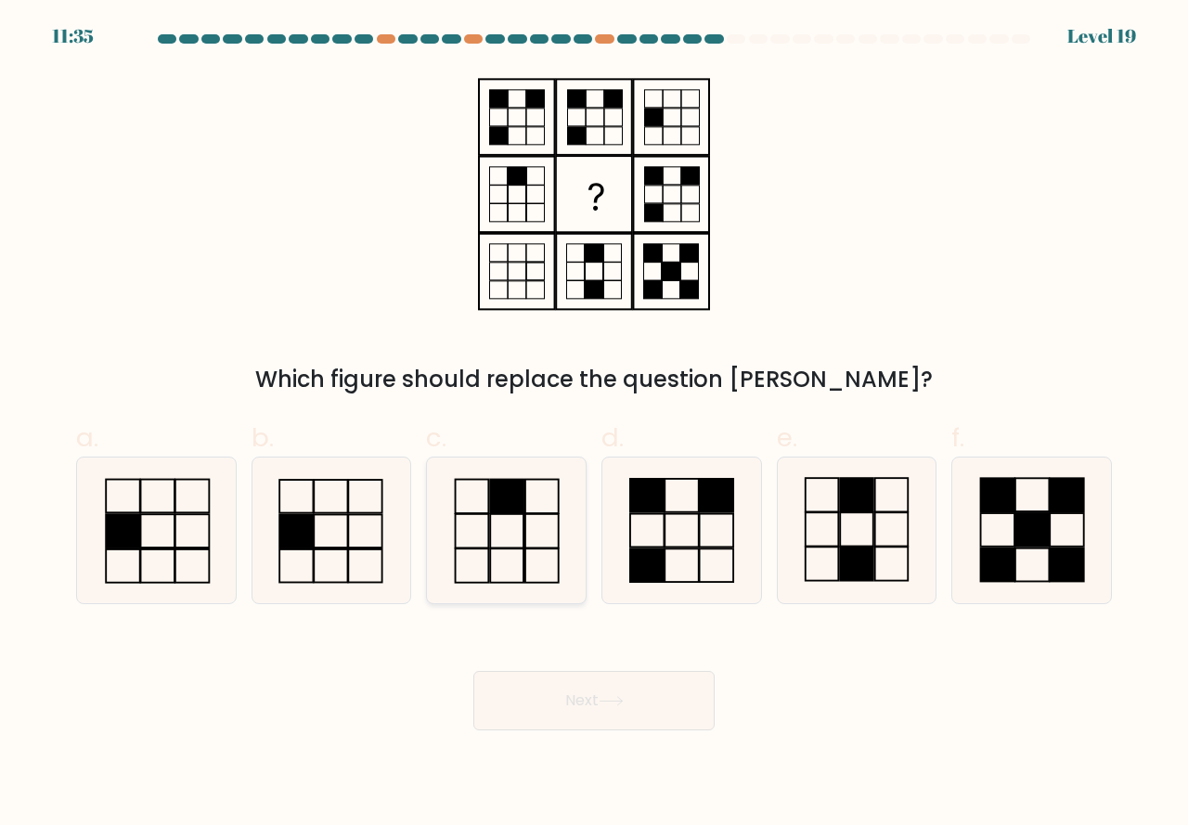
drag, startPoint x: 517, startPoint y: 567, endPoint x: 517, endPoint y: 582, distance: 14.8
click at [517, 568] on icon at bounding box center [506, 531] width 146 height 146
click at [594, 425] on input "c." at bounding box center [594, 419] width 1 height 12
radio input "true"
click at [553, 688] on button "Next" at bounding box center [593, 700] width 241 height 59
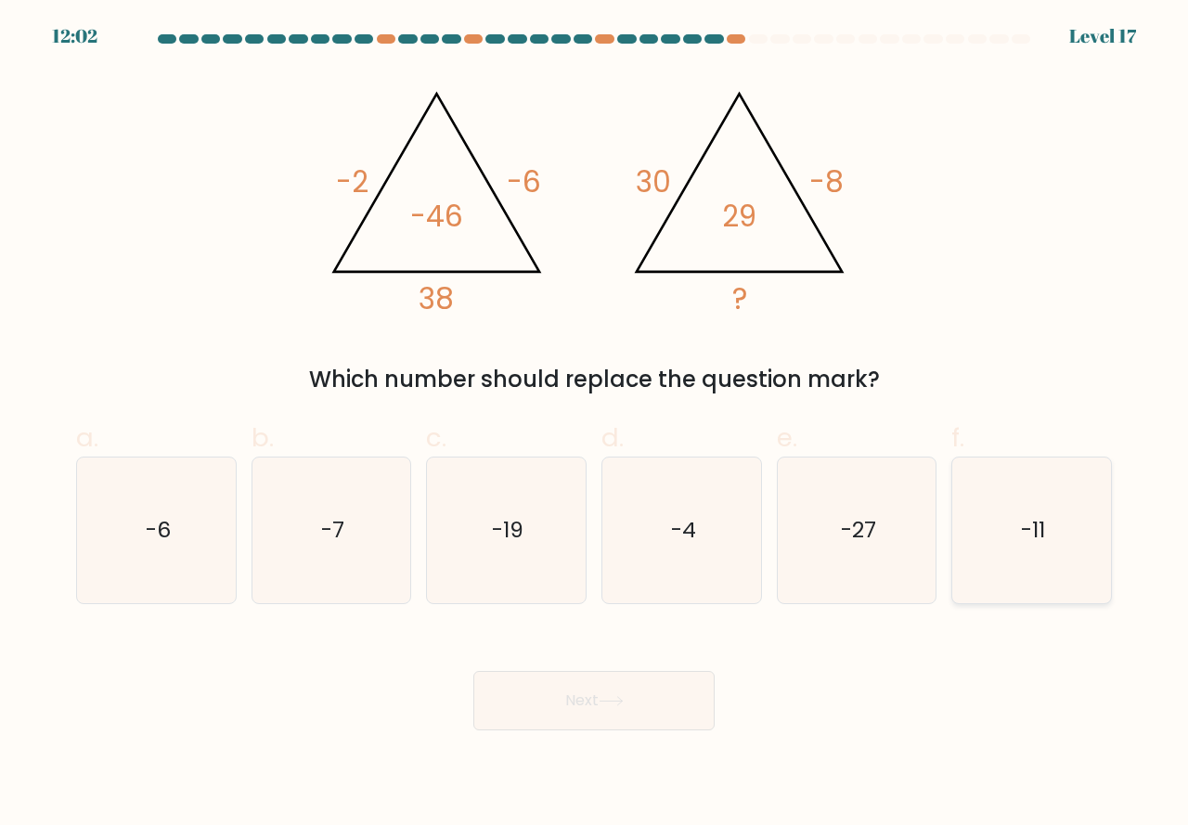
click at [1049, 575] on icon "-11" at bounding box center [1032, 531] width 146 height 146
click at [595, 425] on input "f. -11" at bounding box center [594, 419] width 1 height 12
radio input "true"
click at [628, 707] on button "Next" at bounding box center [593, 700] width 241 height 59
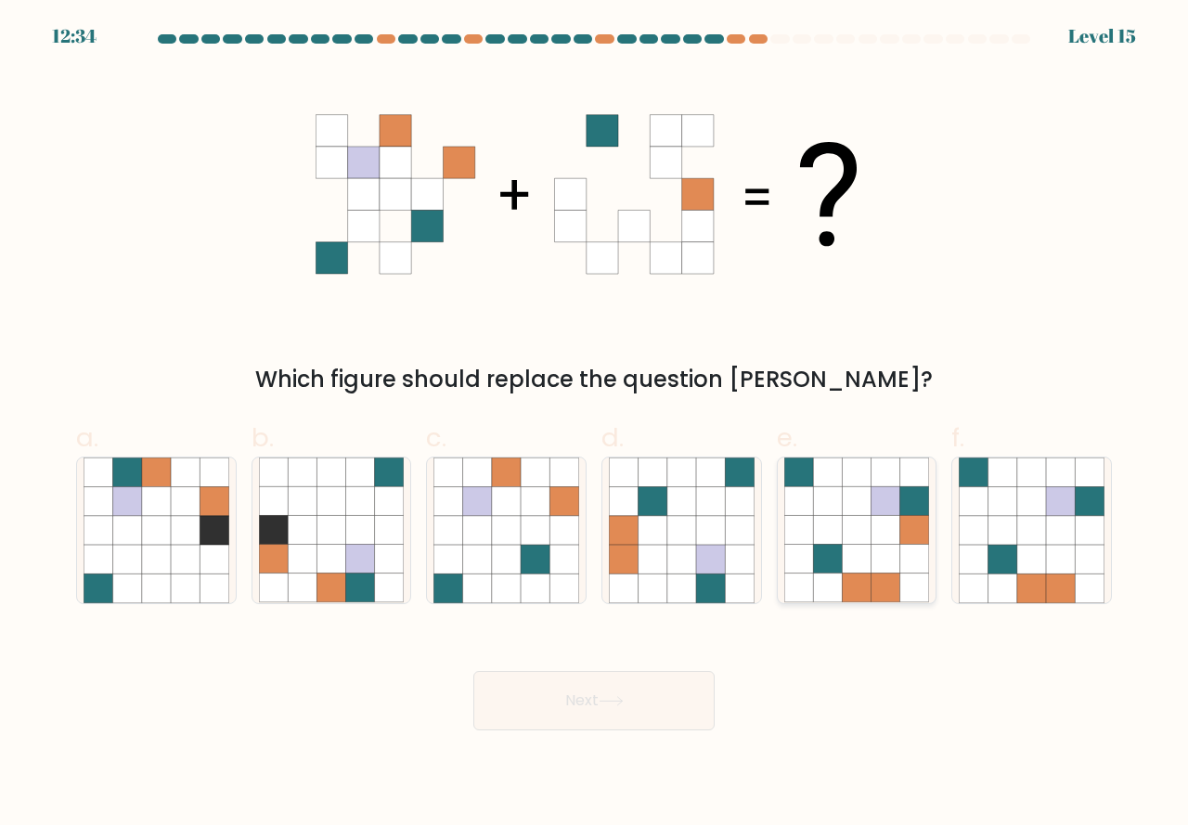
click at [802, 559] on icon at bounding box center [798, 559] width 29 height 29
click at [595, 425] on input "e." at bounding box center [594, 419] width 1 height 12
radio input "true"
click at [608, 706] on button "Next" at bounding box center [593, 700] width 241 height 59
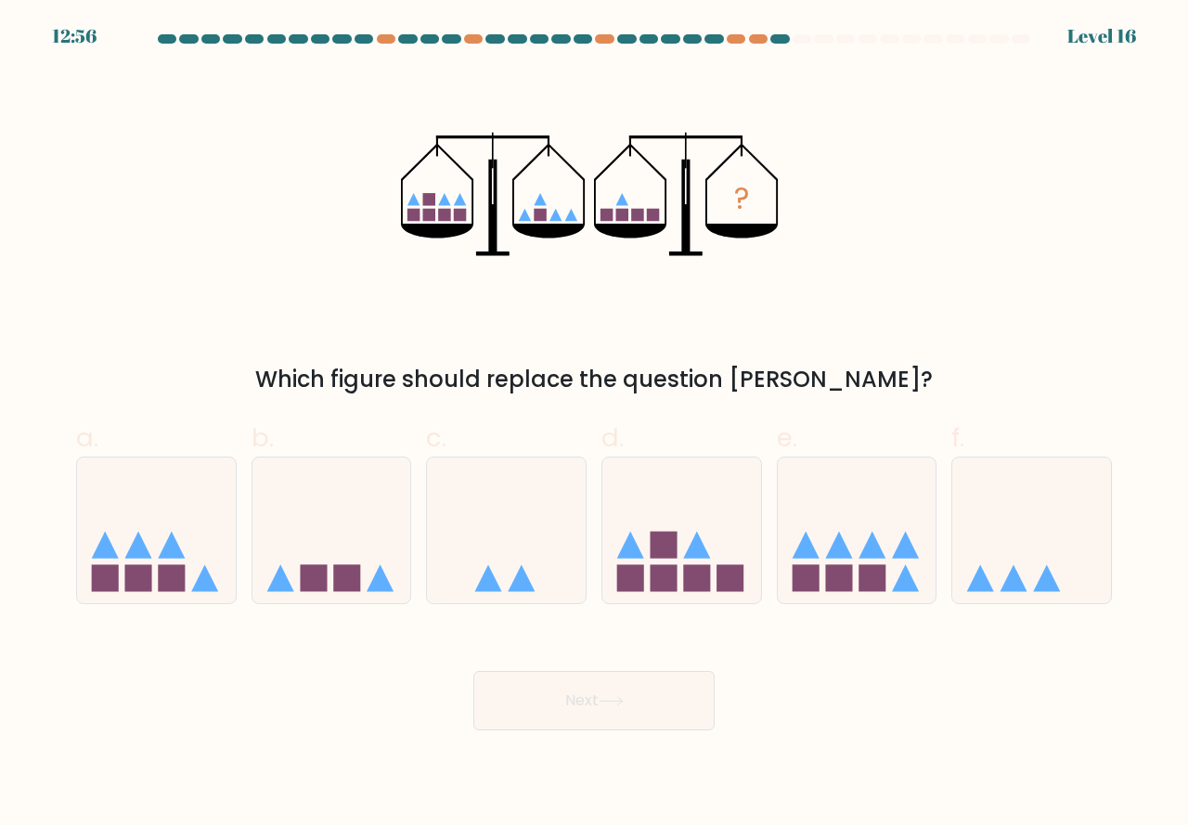
drag, startPoint x: 988, startPoint y: 593, endPoint x: 820, endPoint y: 690, distance: 193.7
click at [987, 593] on icon at bounding box center [1031, 530] width 159 height 131
click at [595, 425] on input "f." at bounding box center [594, 419] width 1 height 12
radio input "true"
click at [621, 705] on icon at bounding box center [611, 701] width 25 height 10
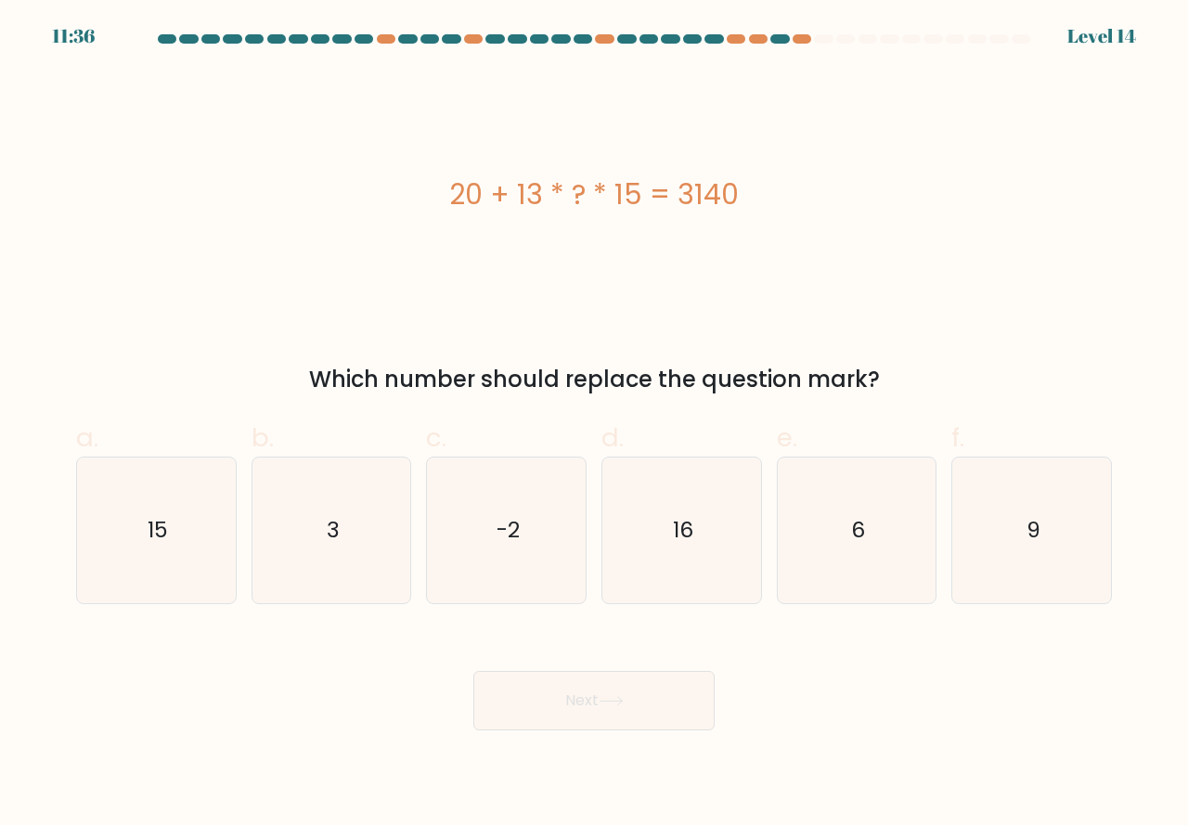
drag, startPoint x: 671, startPoint y: 577, endPoint x: 645, endPoint y: 613, distance: 43.8
click at [670, 585] on icon "16" at bounding box center [682, 531] width 146 height 146
click at [595, 425] on input "d. 16" at bounding box center [594, 419] width 1 height 12
radio input "true"
click at [576, 688] on button "Next" at bounding box center [593, 700] width 241 height 59
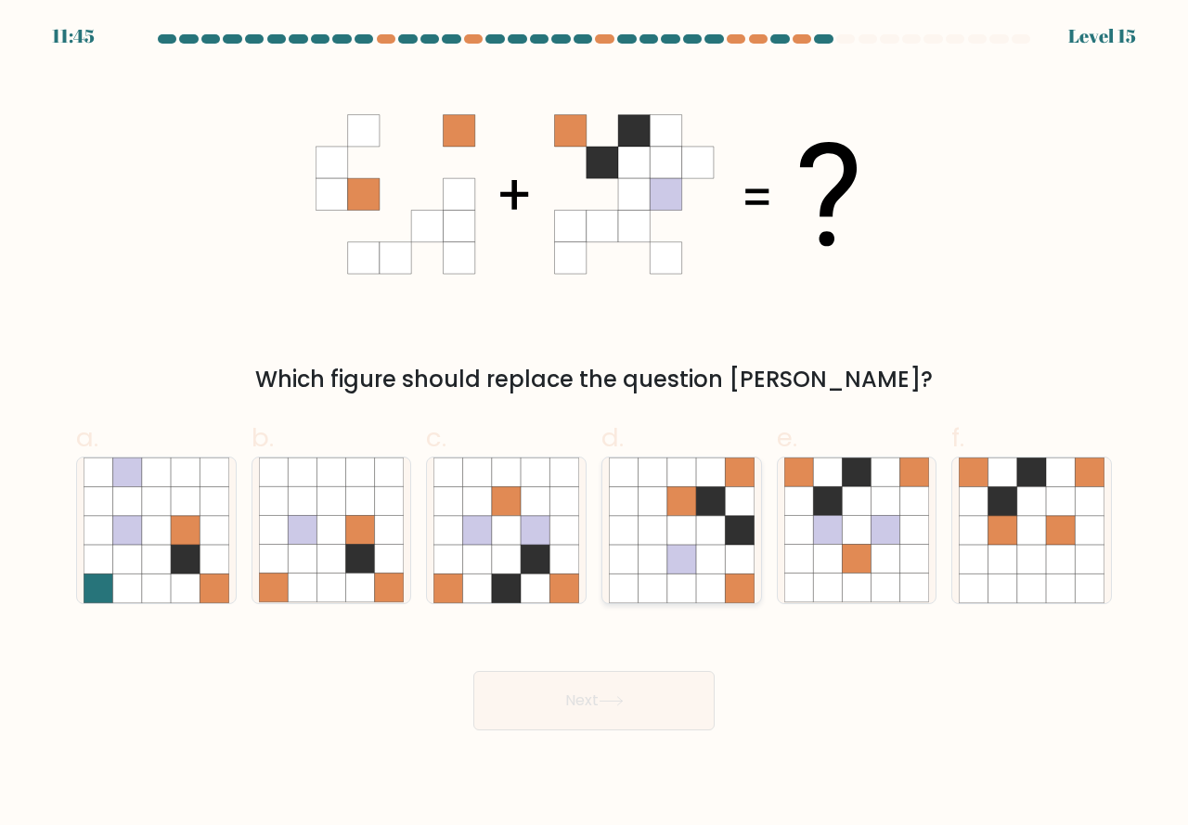
click at [668, 569] on icon at bounding box center [681, 559] width 29 height 29
click at [595, 425] on input "d." at bounding box center [594, 419] width 1 height 12
radio input "true"
click at [613, 696] on icon at bounding box center [611, 701] width 25 height 10
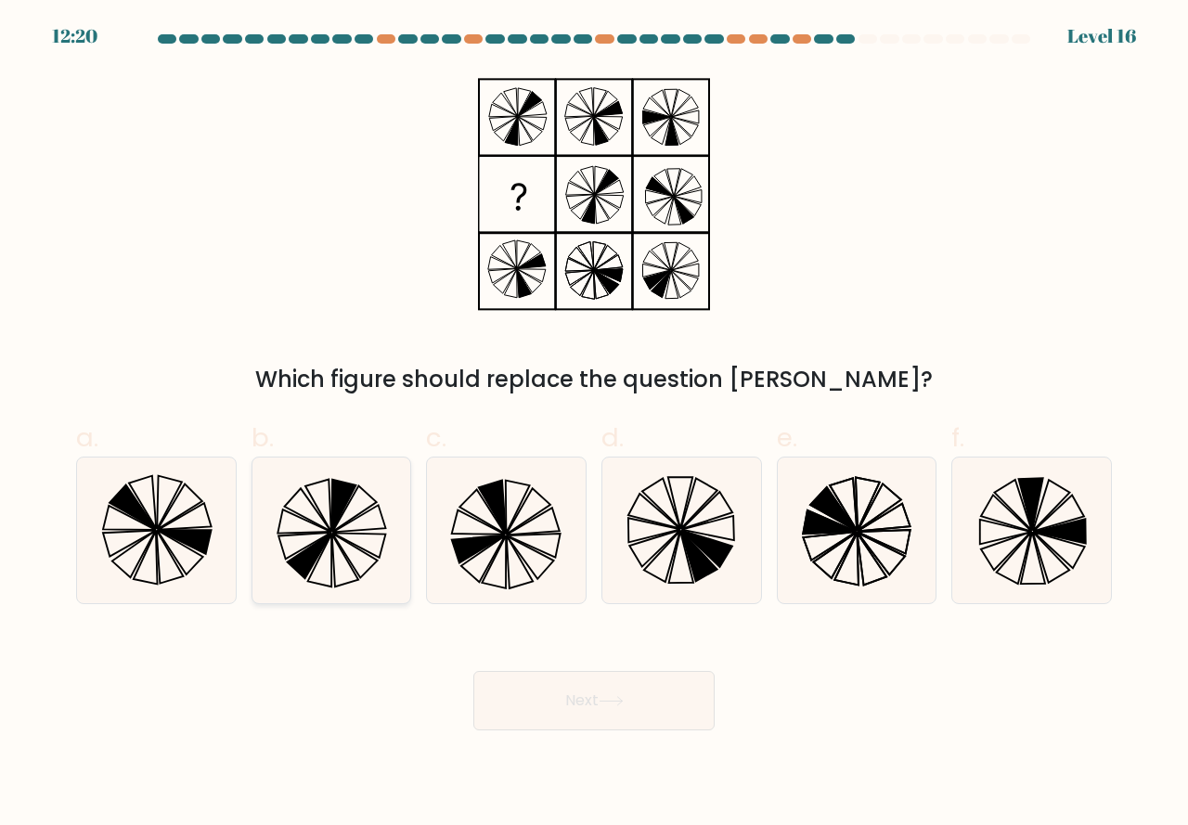
click at [332, 563] on icon at bounding box center [320, 561] width 24 height 53
click at [594, 425] on input "b." at bounding box center [594, 419] width 1 height 12
radio input "true"
click at [525, 703] on button "Next" at bounding box center [593, 700] width 241 height 59
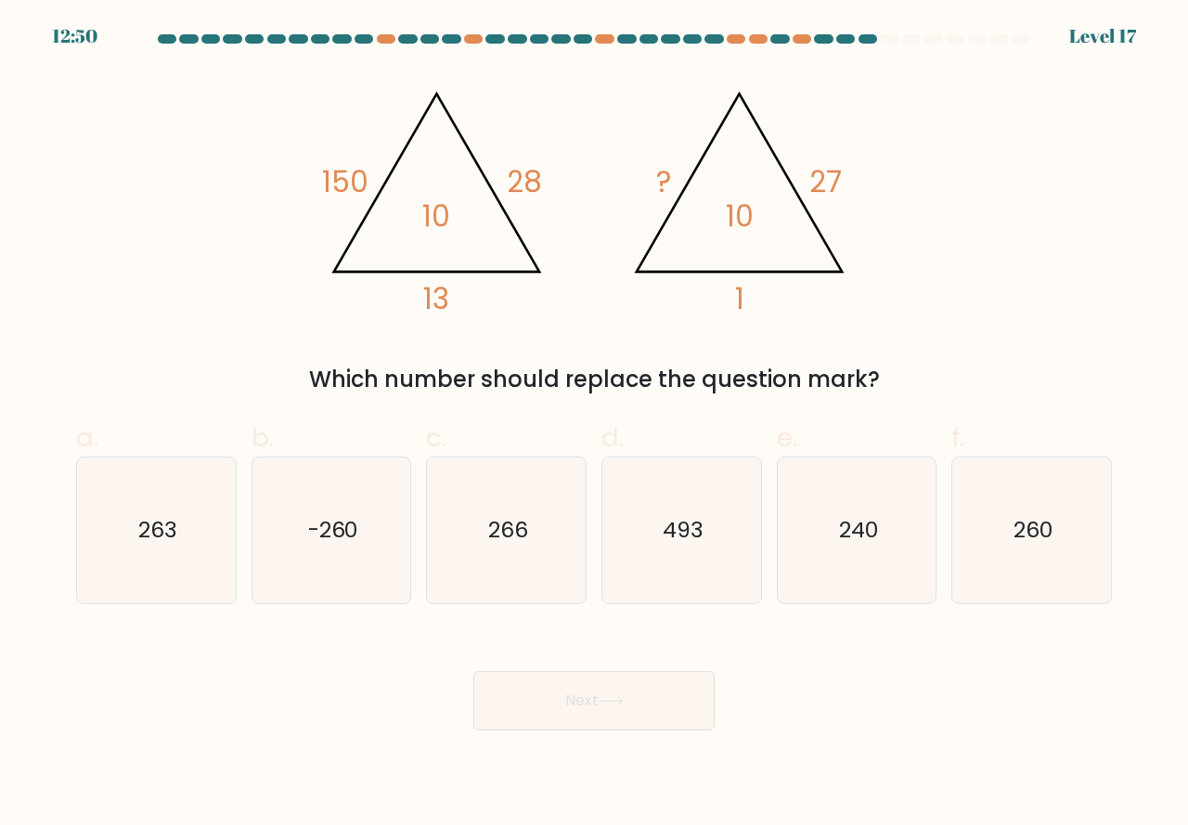
drag, startPoint x: 1000, startPoint y: 569, endPoint x: 949, endPoint y: 610, distance: 65.4
click at [995, 579] on icon "260" at bounding box center [1032, 531] width 146 height 146
click at [595, 425] on input "f. 260" at bounding box center [594, 419] width 1 height 12
radio input "true"
click at [582, 703] on button "Next" at bounding box center [593, 700] width 241 height 59
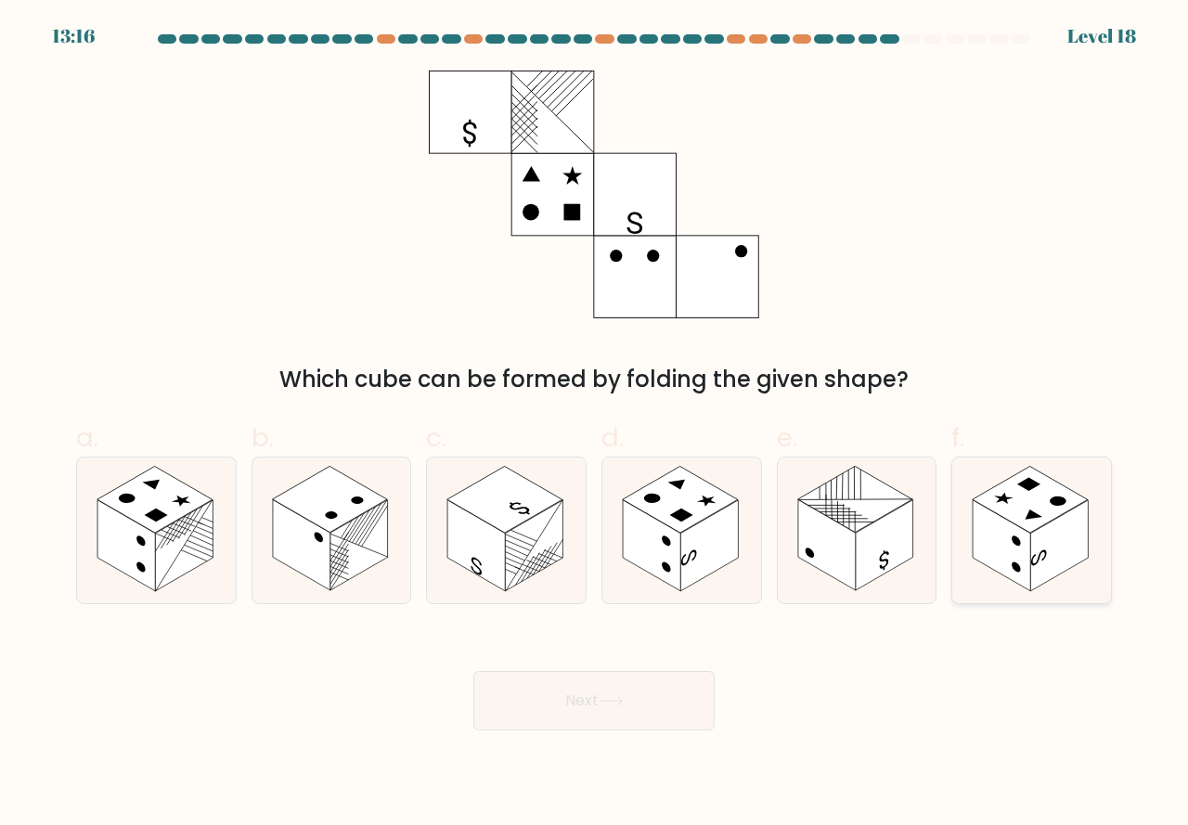
click at [1021, 576] on rect at bounding box center [1002, 545] width 58 height 91
click at [595, 425] on input "f." at bounding box center [594, 419] width 1 height 12
radio input "true"
click at [653, 701] on button "Next" at bounding box center [593, 700] width 241 height 59
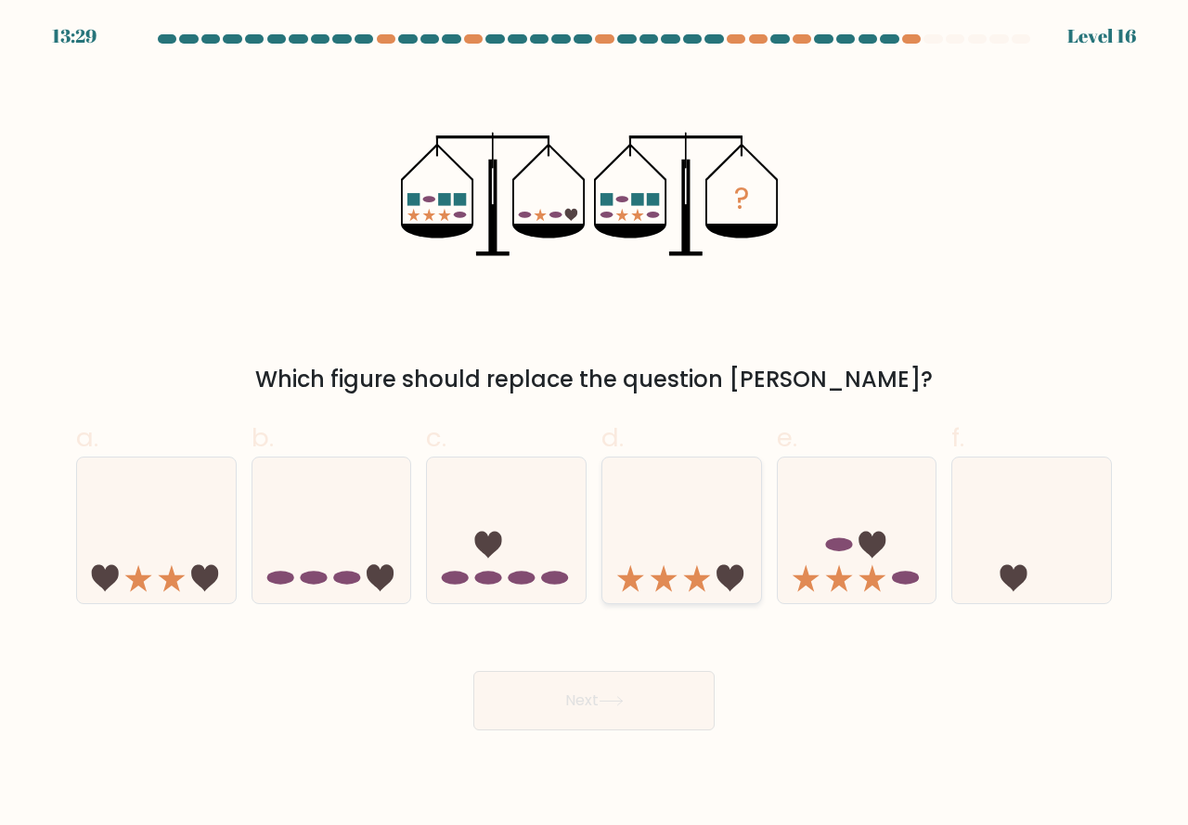
click at [660, 587] on icon at bounding box center [664, 578] width 27 height 27
click at [595, 425] on input "d." at bounding box center [594, 419] width 1 height 12
radio input "true"
click at [598, 703] on button "Next" at bounding box center [593, 700] width 241 height 59
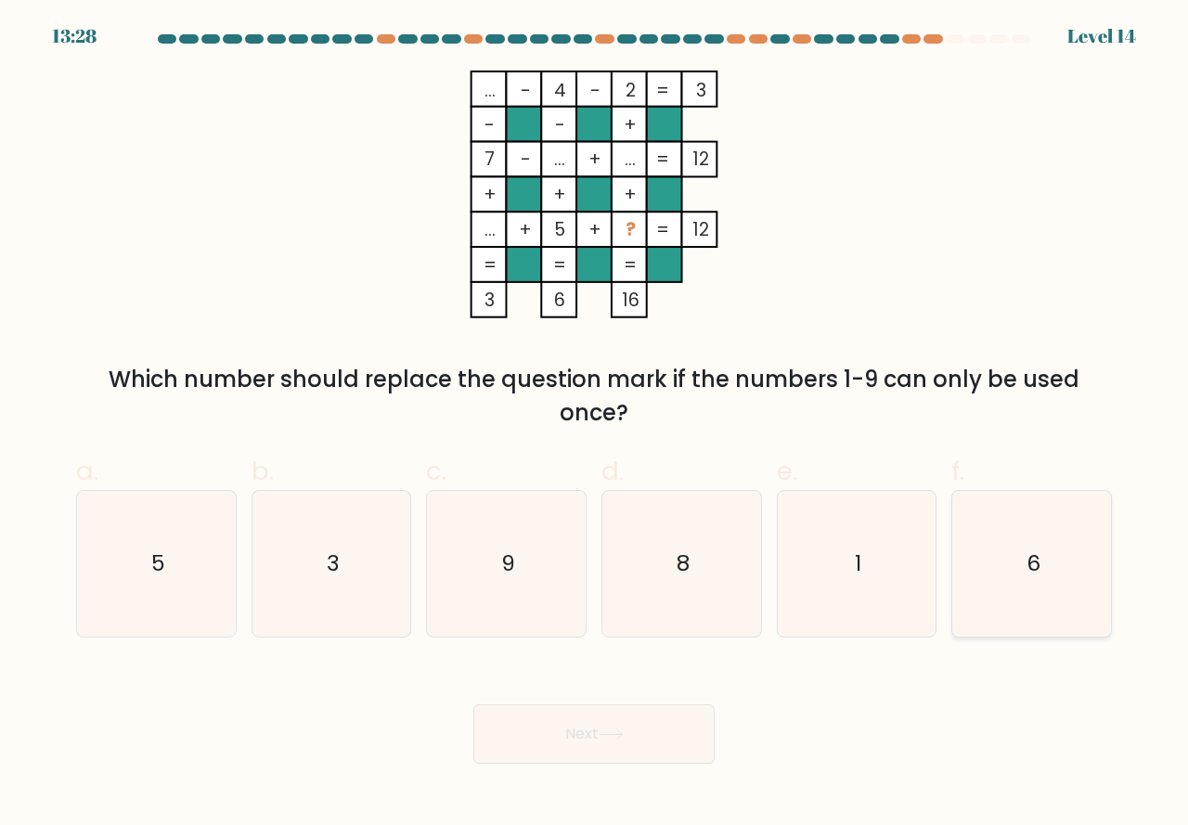
drag, startPoint x: 1012, startPoint y: 615, endPoint x: 780, endPoint y: 701, distance: 247.2
click at [1005, 622] on icon "6" at bounding box center [1032, 564] width 146 height 146
click at [595, 425] on input "f. 6" at bounding box center [594, 419] width 1 height 12
radio input "true"
click at [548, 739] on button "Next" at bounding box center [593, 733] width 241 height 59
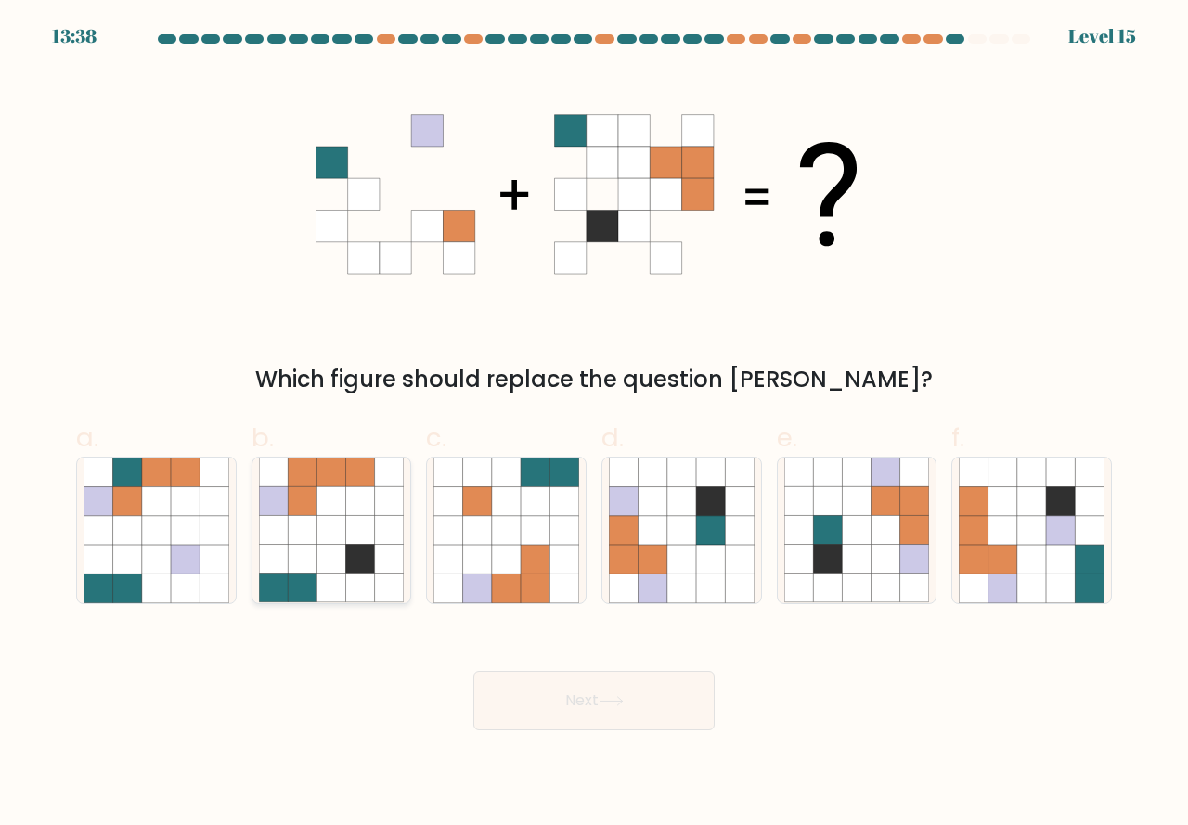
drag, startPoint x: 360, startPoint y: 579, endPoint x: 383, endPoint y: 659, distance: 83.1
click at [361, 579] on icon at bounding box center [360, 588] width 29 height 29
click at [594, 425] on input "b." at bounding box center [594, 419] width 1 height 12
radio input "true"
click at [578, 701] on button "Next" at bounding box center [593, 700] width 241 height 59
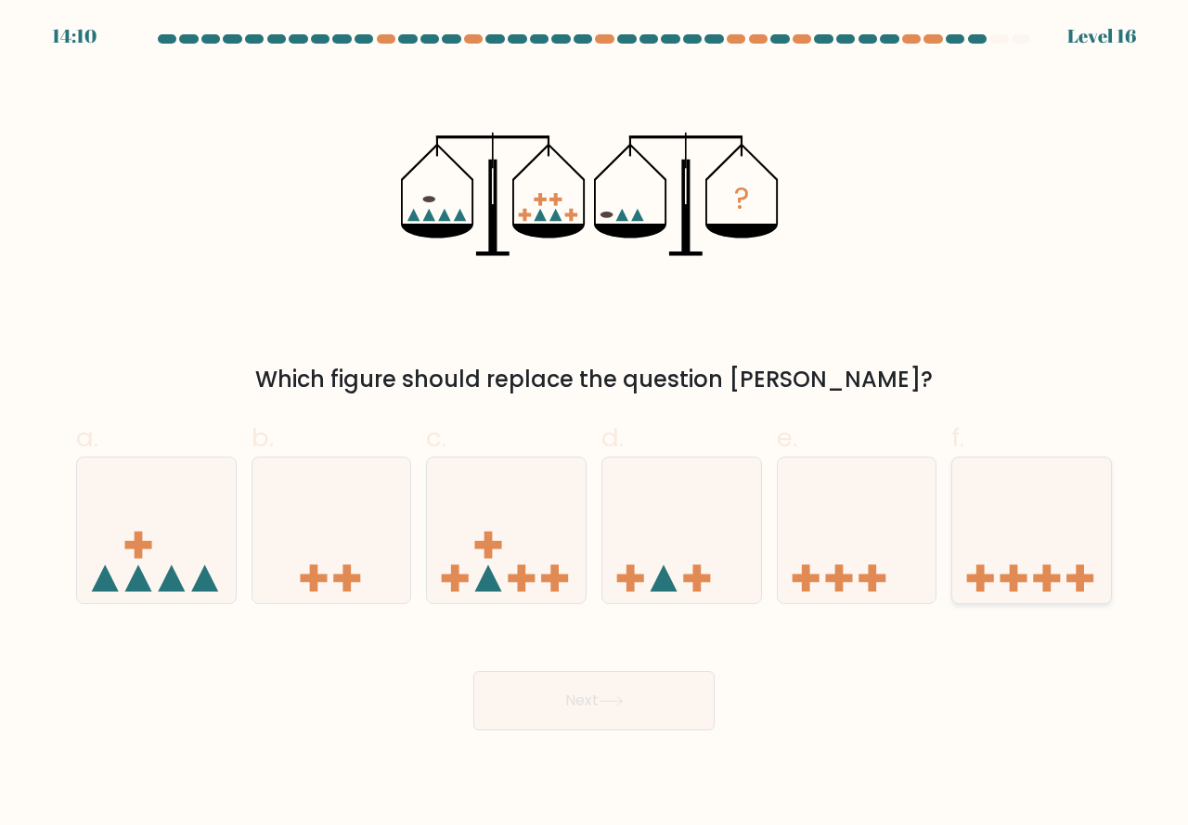
drag, startPoint x: 1013, startPoint y: 559, endPoint x: 823, endPoint y: 702, distance: 238.0
click at [1013, 562] on icon at bounding box center [1031, 530] width 159 height 131
click at [595, 425] on input "f." at bounding box center [594, 419] width 1 height 12
radio input "true"
click at [582, 693] on button "Next" at bounding box center [593, 700] width 241 height 59
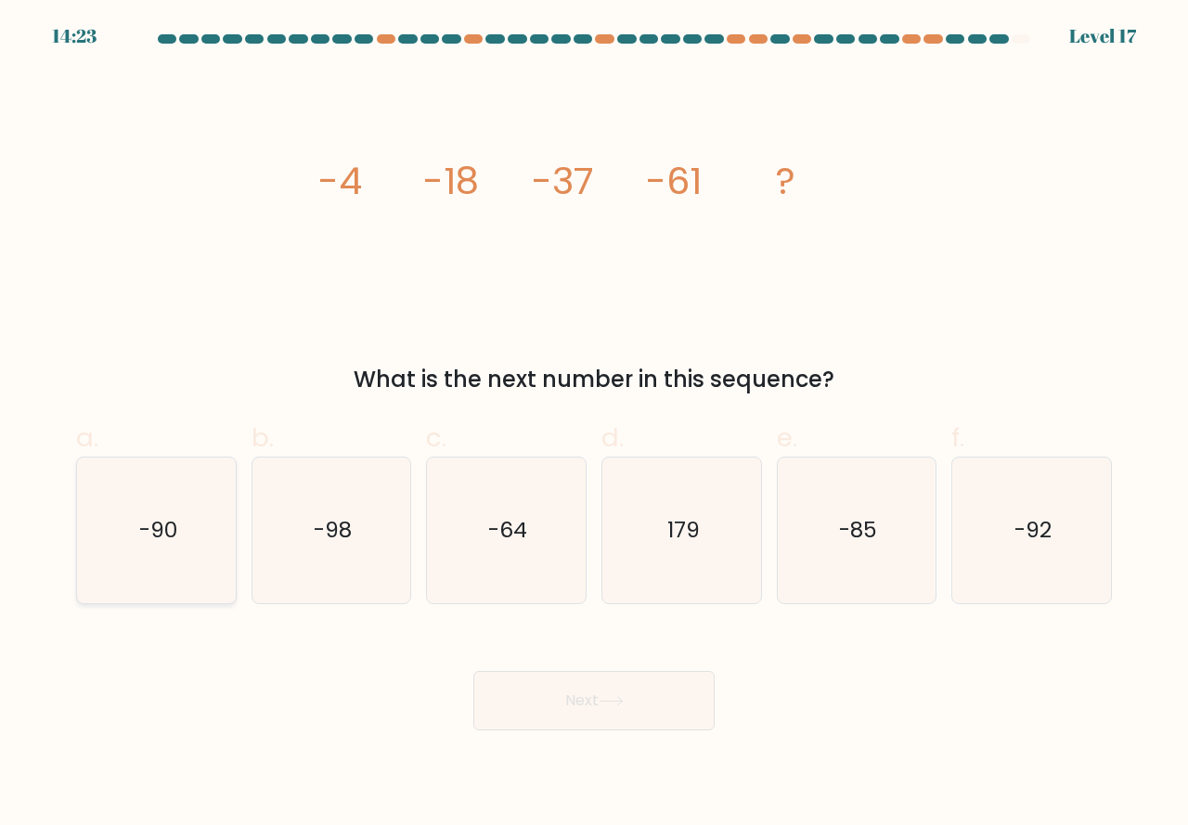
click at [162, 565] on icon "-90" at bounding box center [157, 531] width 146 height 146
click at [594, 425] on input "a. -90" at bounding box center [594, 419] width 1 height 12
radio input "true"
click at [587, 691] on button "Next" at bounding box center [593, 700] width 241 height 59
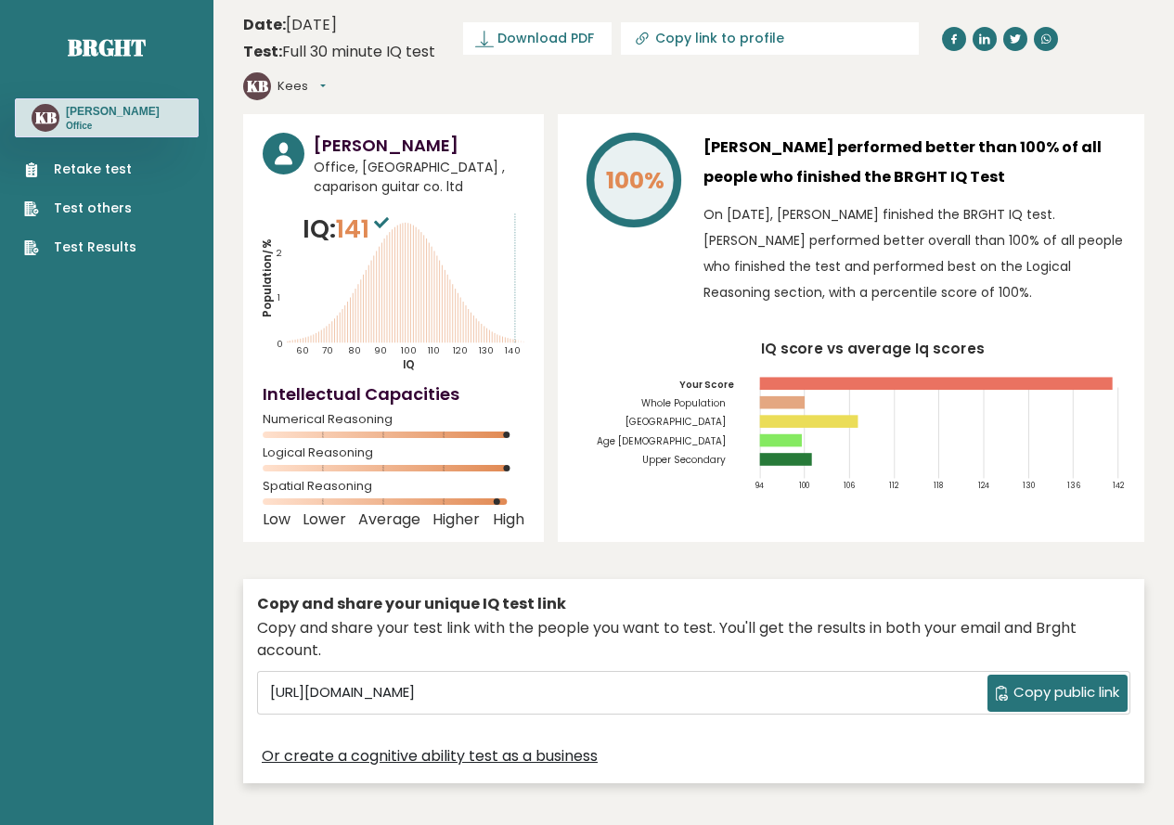
click at [93, 252] on link "Test Results" at bounding box center [80, 247] width 112 height 19
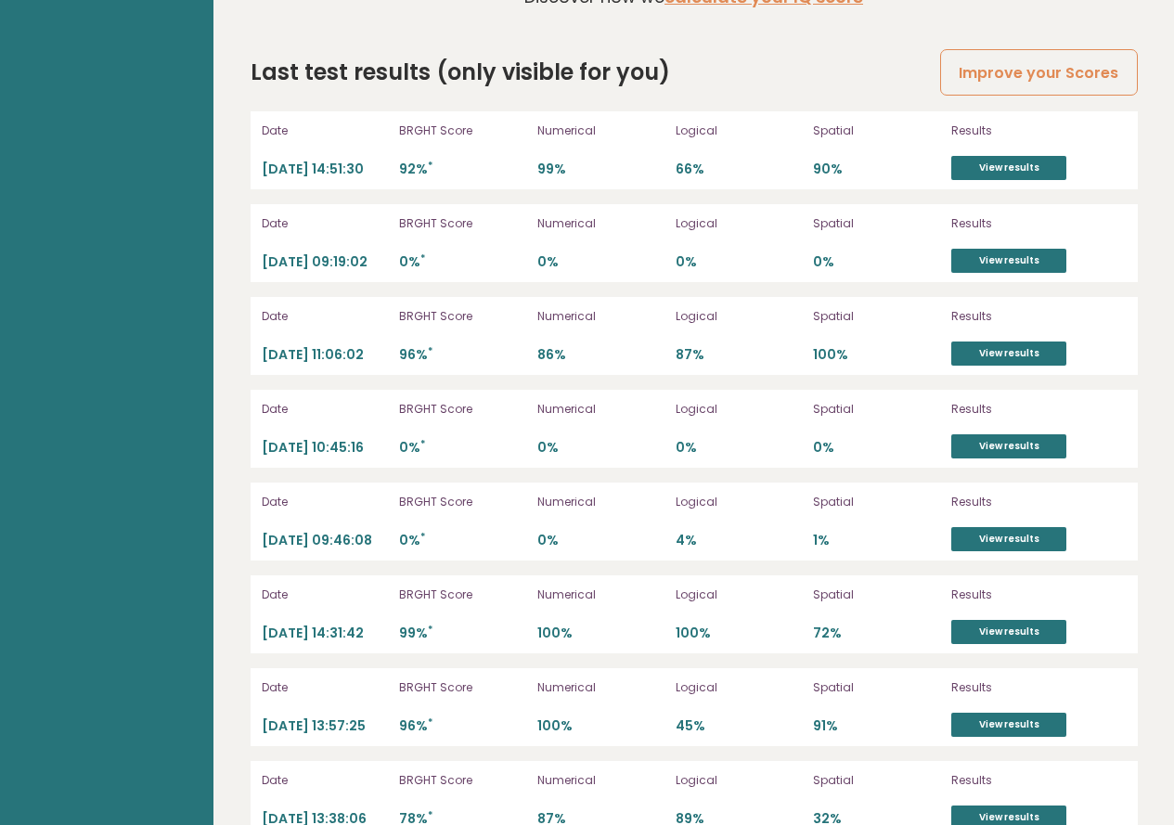
scroll to position [4352, 0]
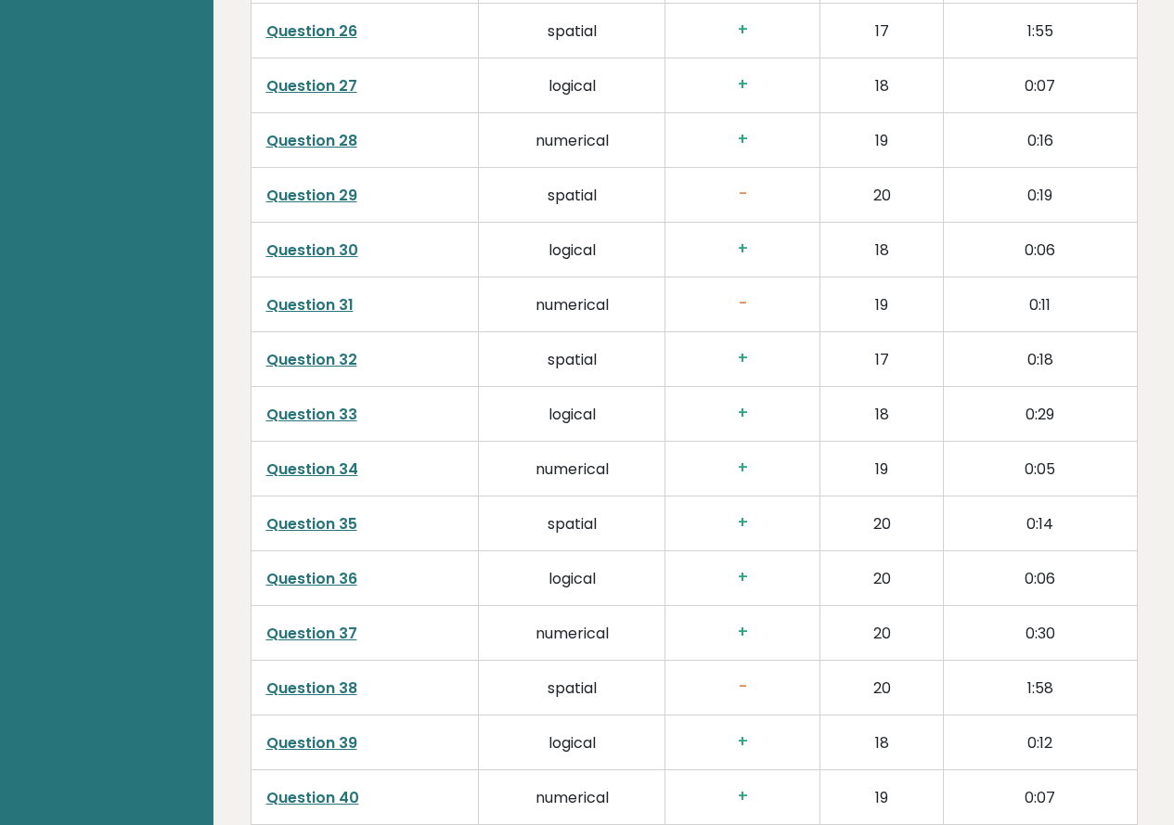
click at [993, 113] on td "0:16" at bounding box center [1040, 140] width 193 height 55
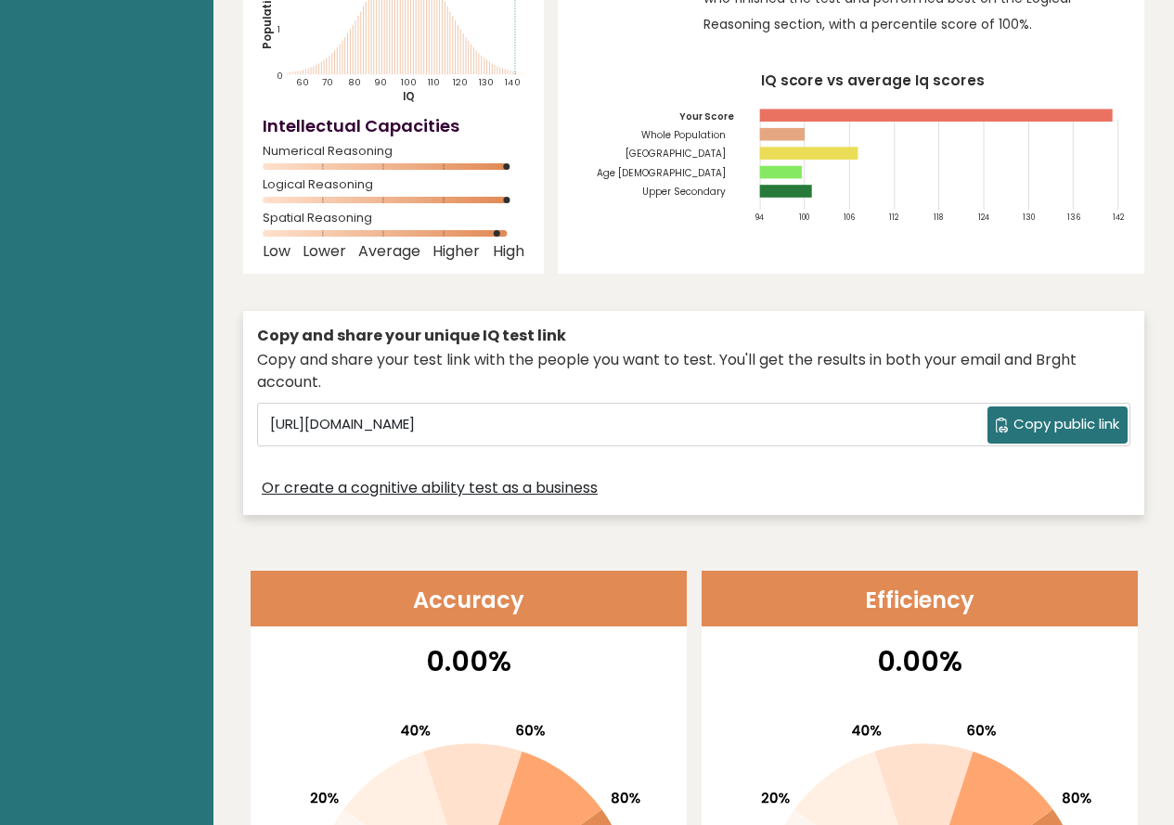
scroll to position [0, 0]
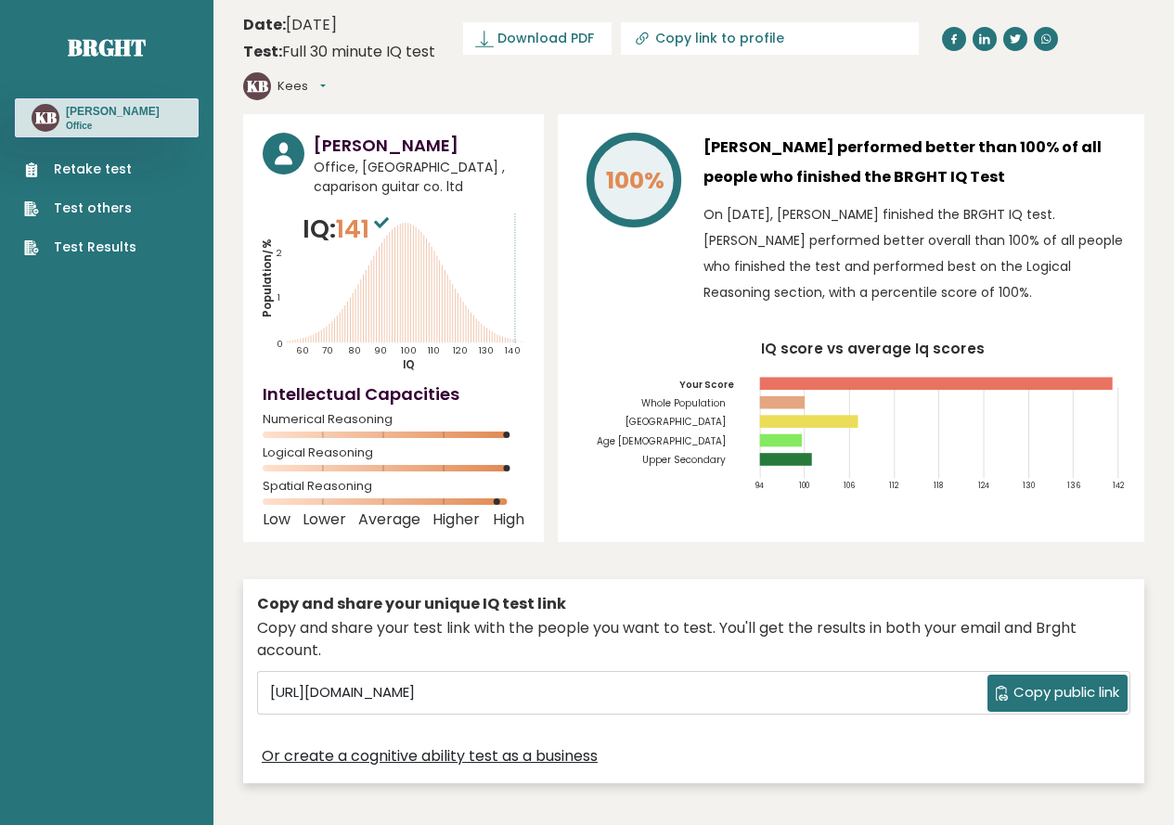
click at [120, 246] on link "Test Results" at bounding box center [80, 247] width 112 height 19
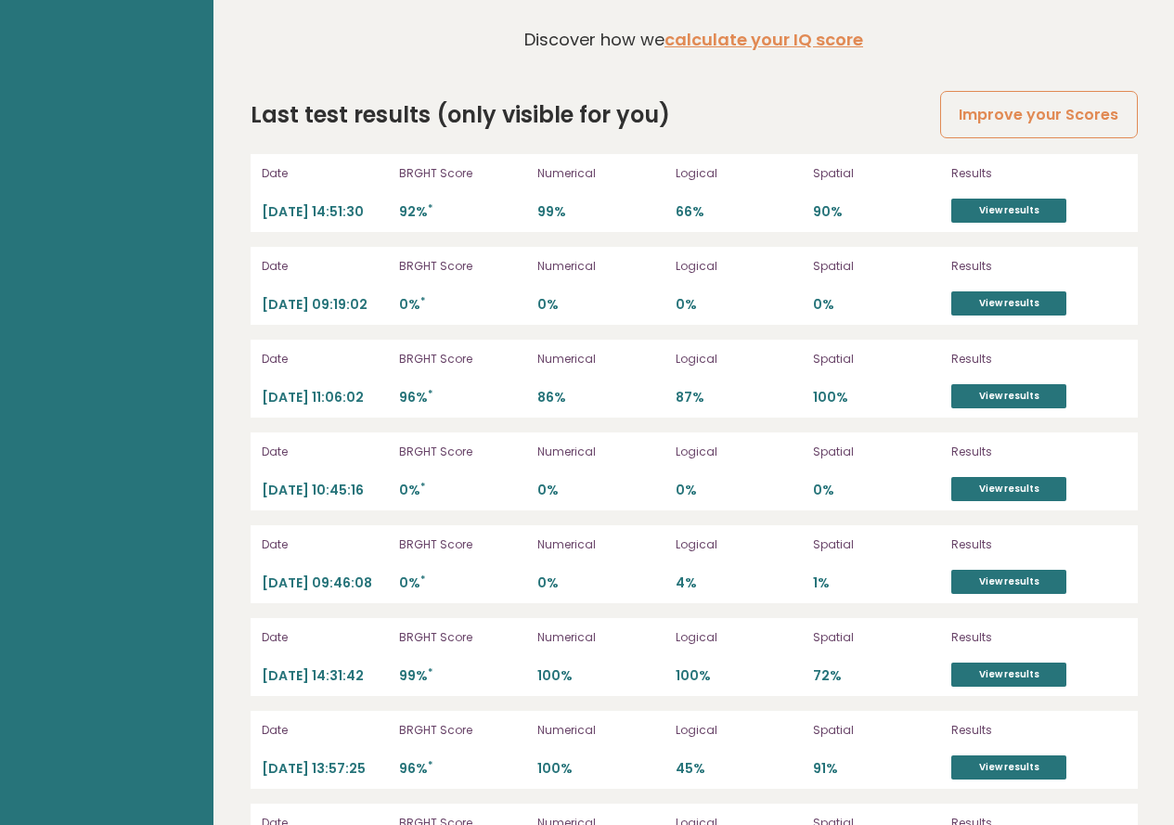
scroll to position [5239, 0]
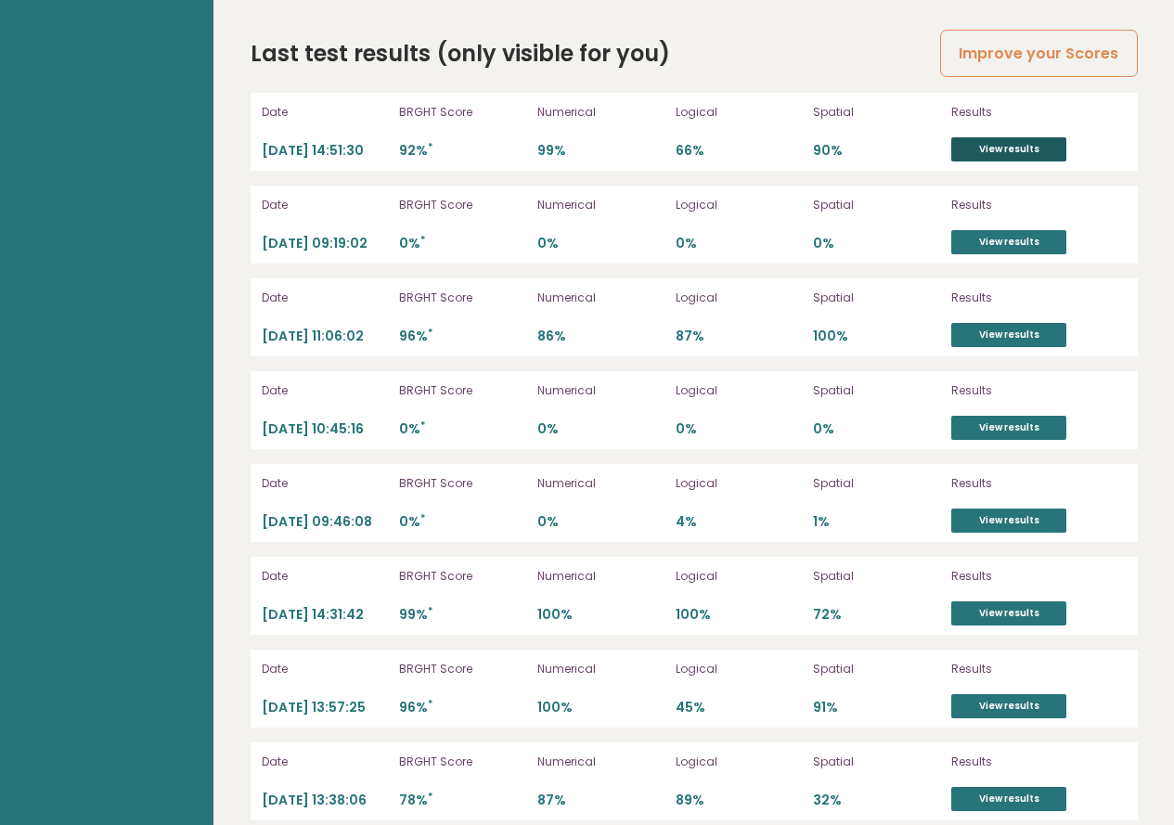
click at [971, 137] on link "View results" at bounding box center [1008, 149] width 115 height 24
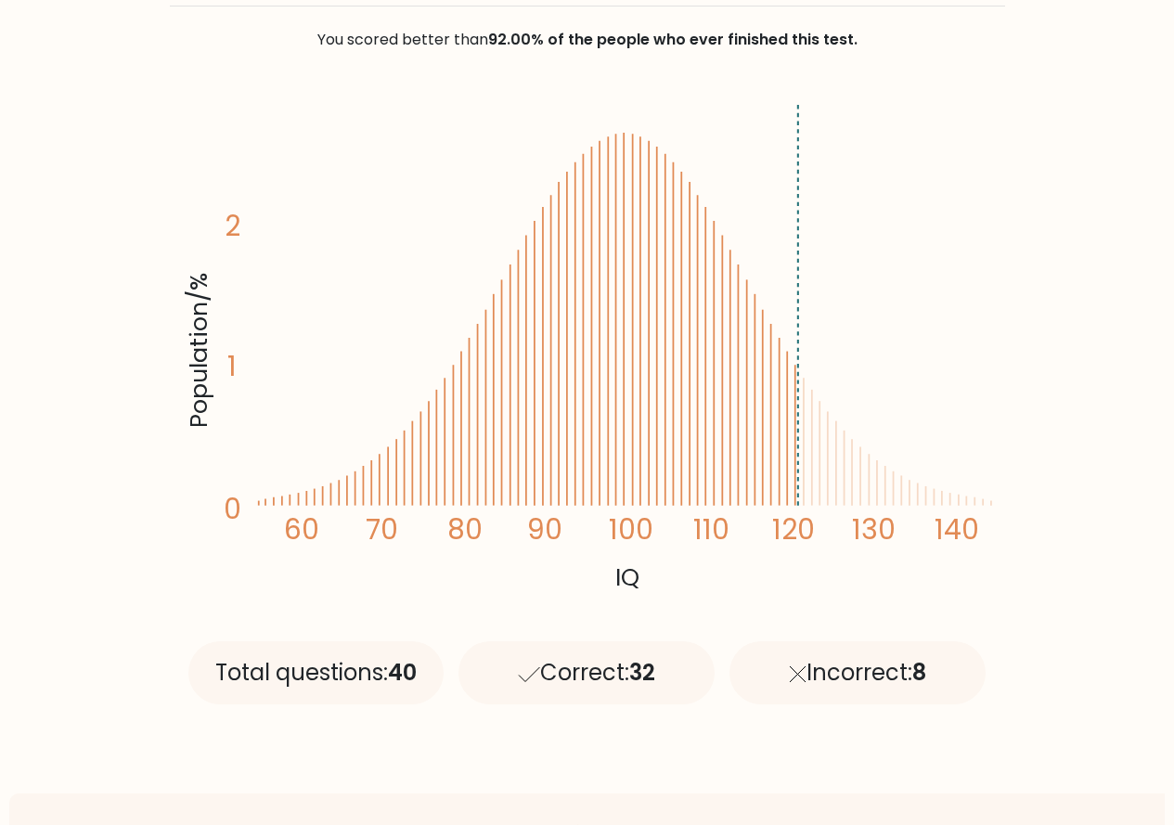
scroll to position [278, 0]
